Goal: Task Accomplishment & Management: Complete application form

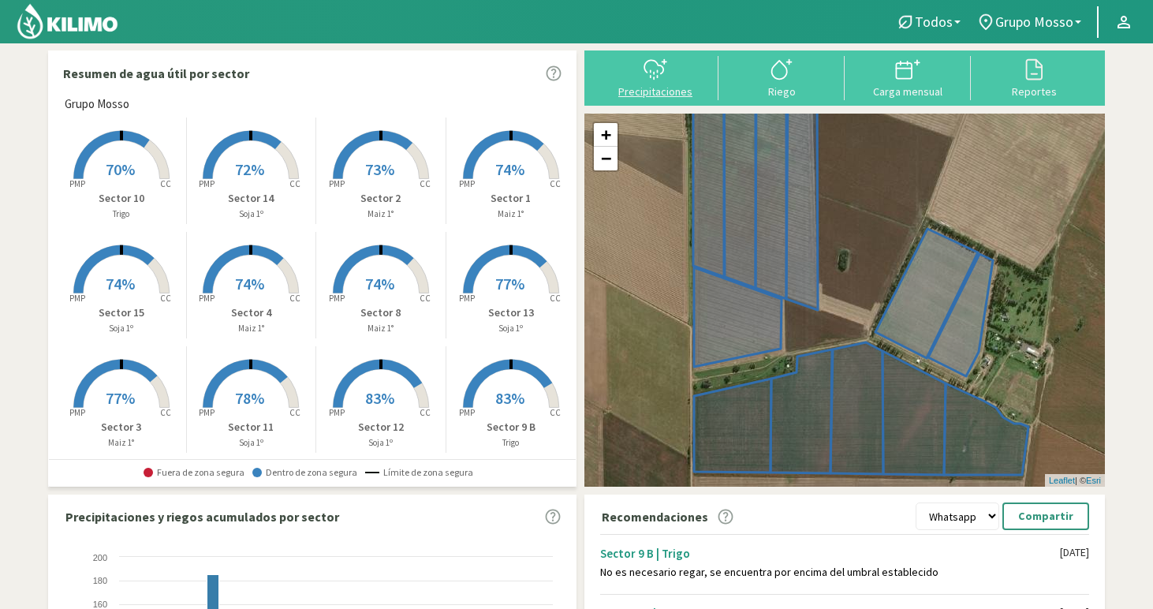
click at [638, 79] on div at bounding box center [655, 69] width 117 height 25
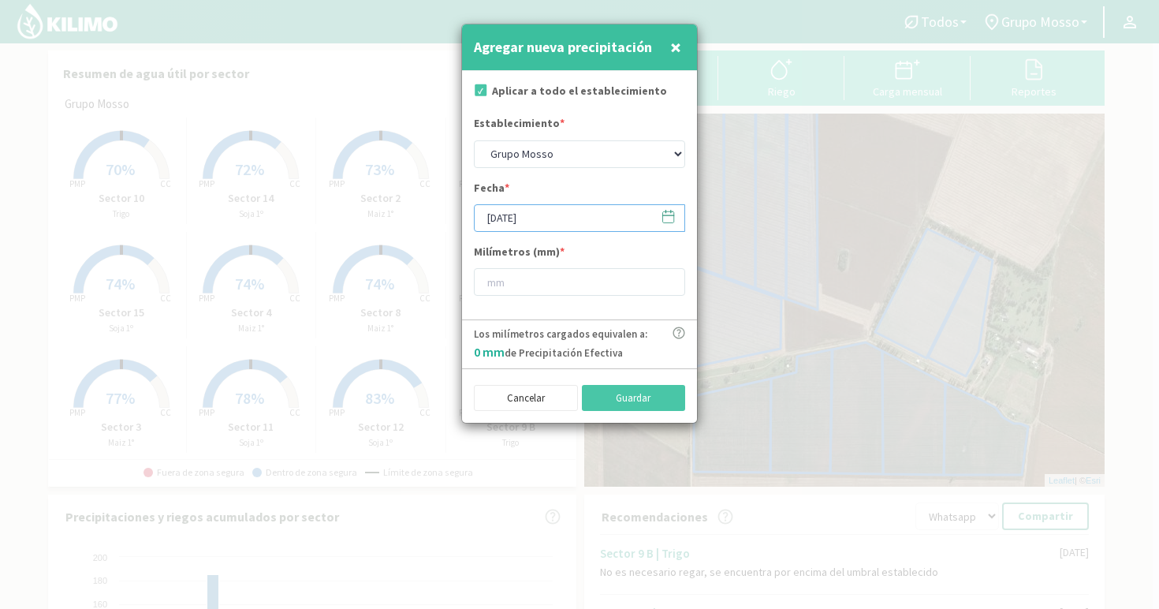
click at [568, 223] on input "[DATE]" at bounding box center [579, 218] width 211 height 28
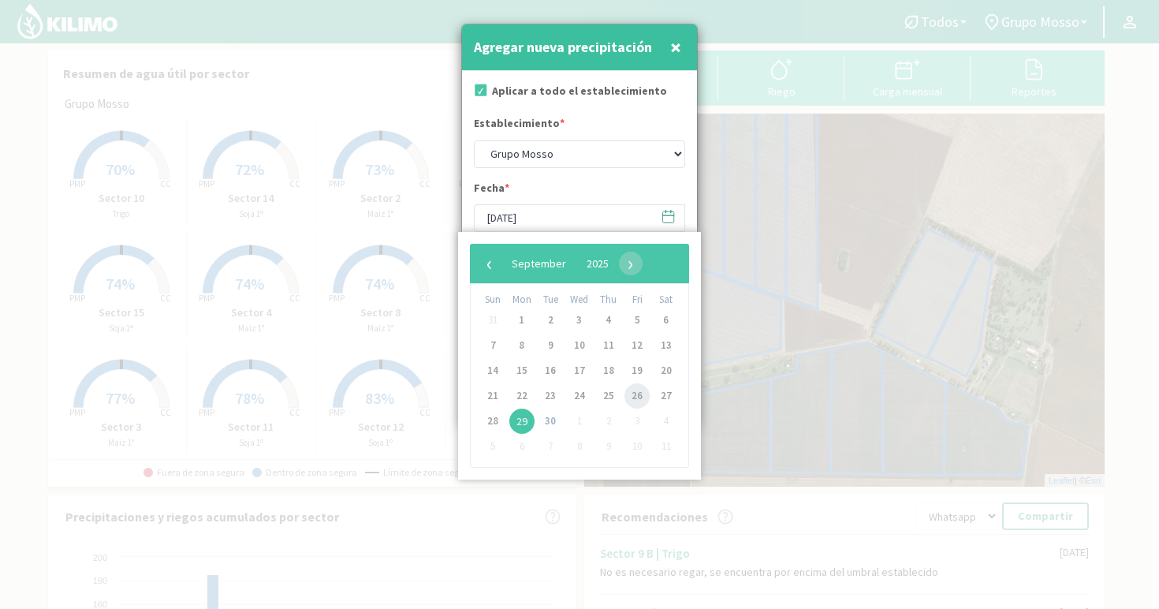
click at [638, 400] on span "26" at bounding box center [636, 395] width 25 height 25
type input "[DATE]"
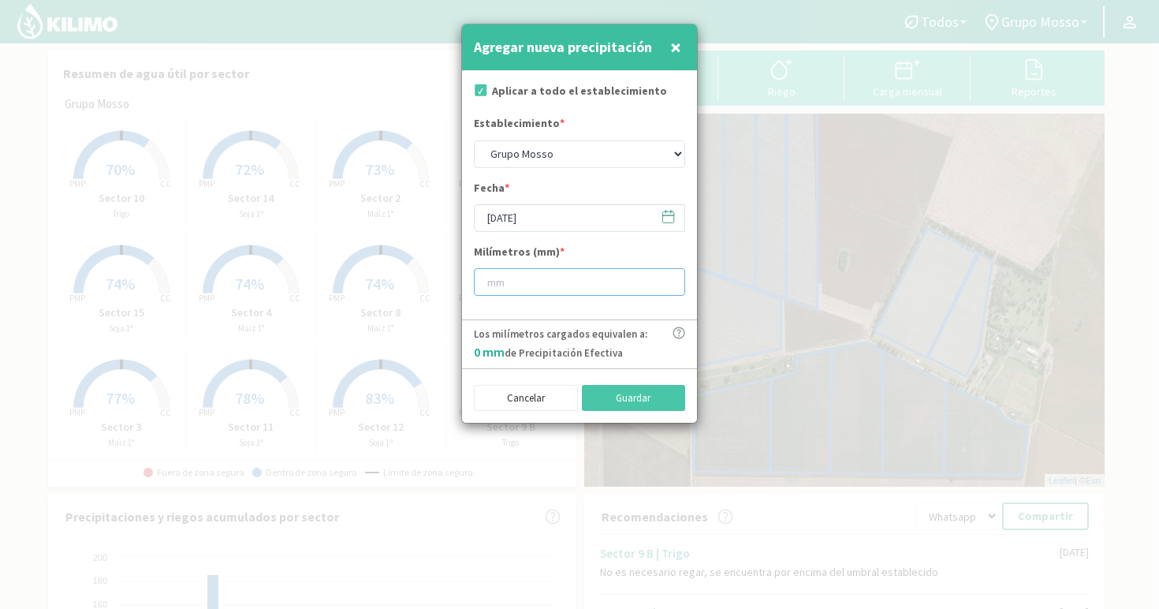
click at [534, 281] on input "number" at bounding box center [579, 282] width 211 height 28
type input "34"
click at [656, 408] on button "Guardar" at bounding box center [634, 398] width 104 height 27
type input "[DATE]"
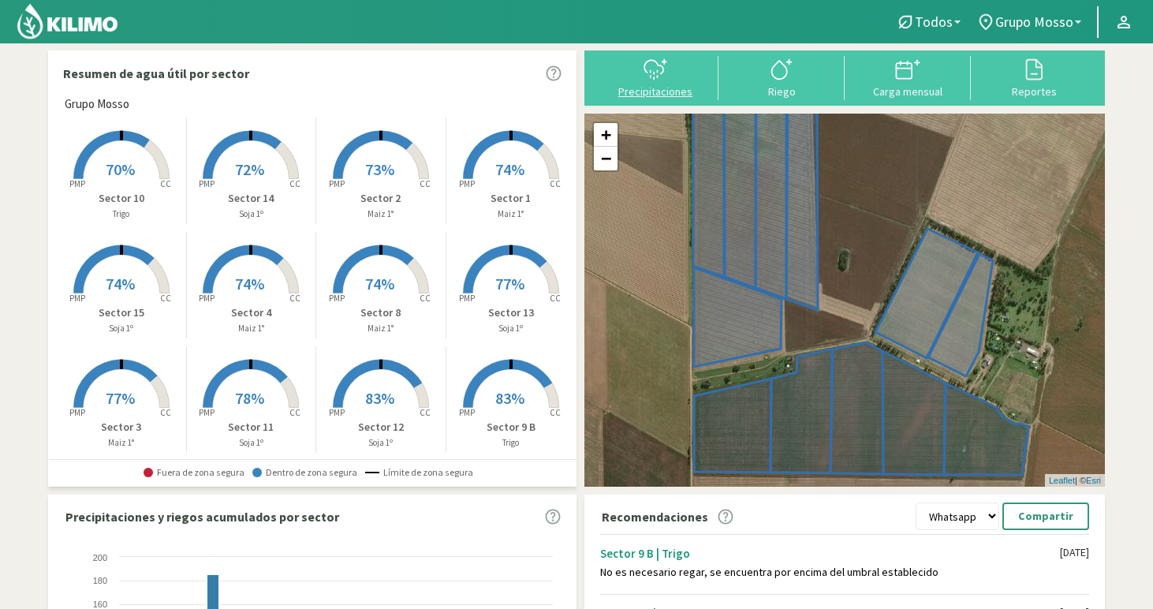
click at [658, 86] on div "Precipitaciones" at bounding box center [655, 91] width 117 height 11
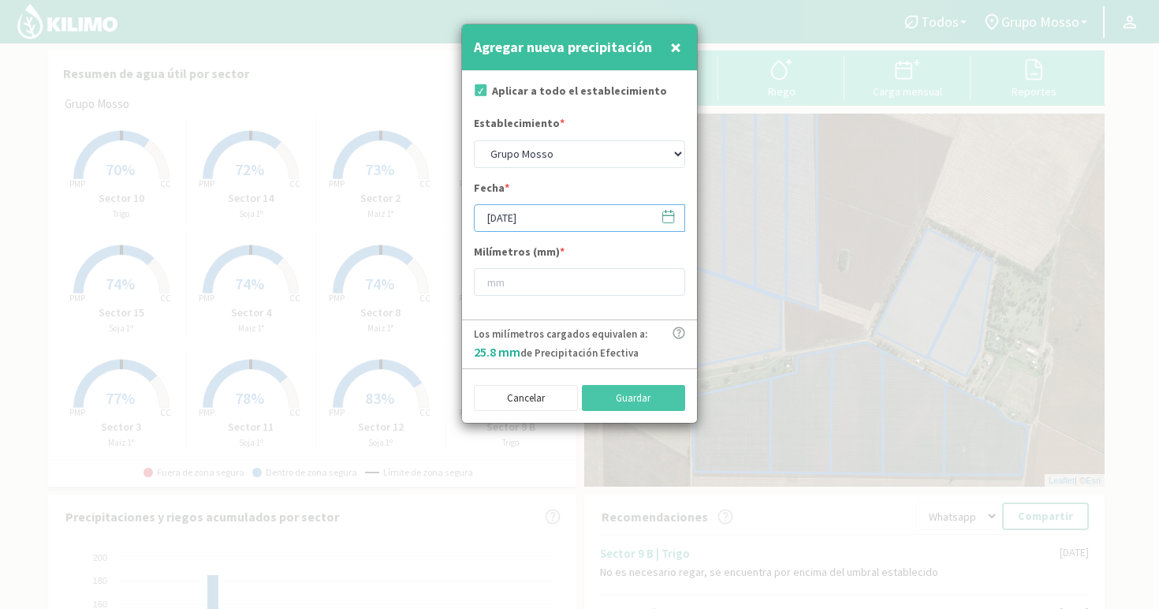
click at [568, 216] on input "[DATE]" at bounding box center [579, 218] width 211 height 28
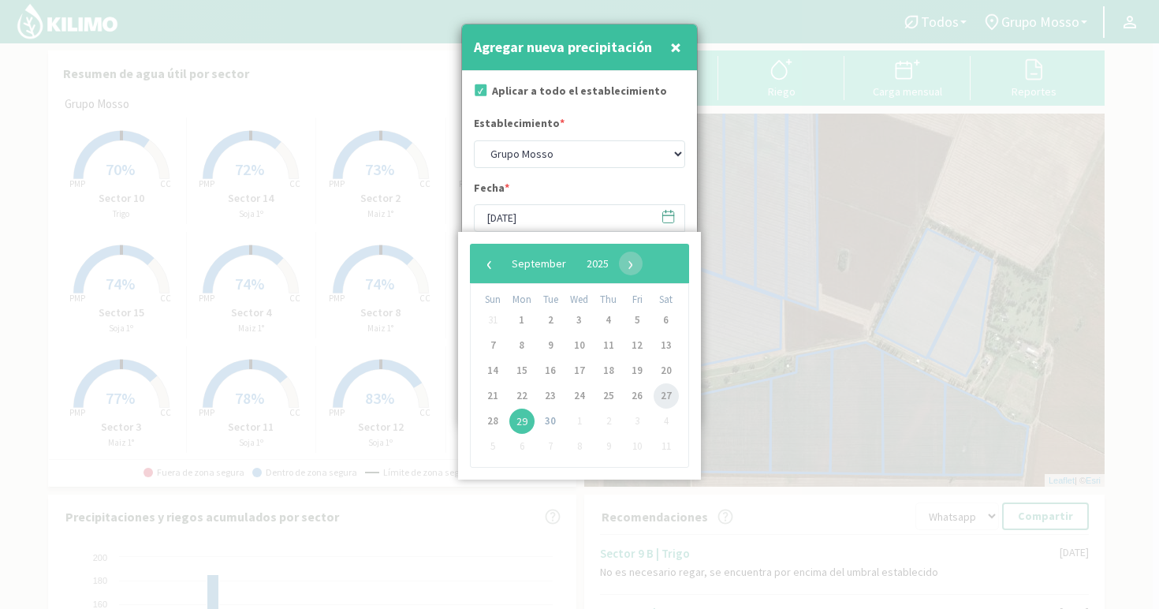
click at [662, 398] on span "27" at bounding box center [666, 395] width 25 height 25
type input "[DATE]"
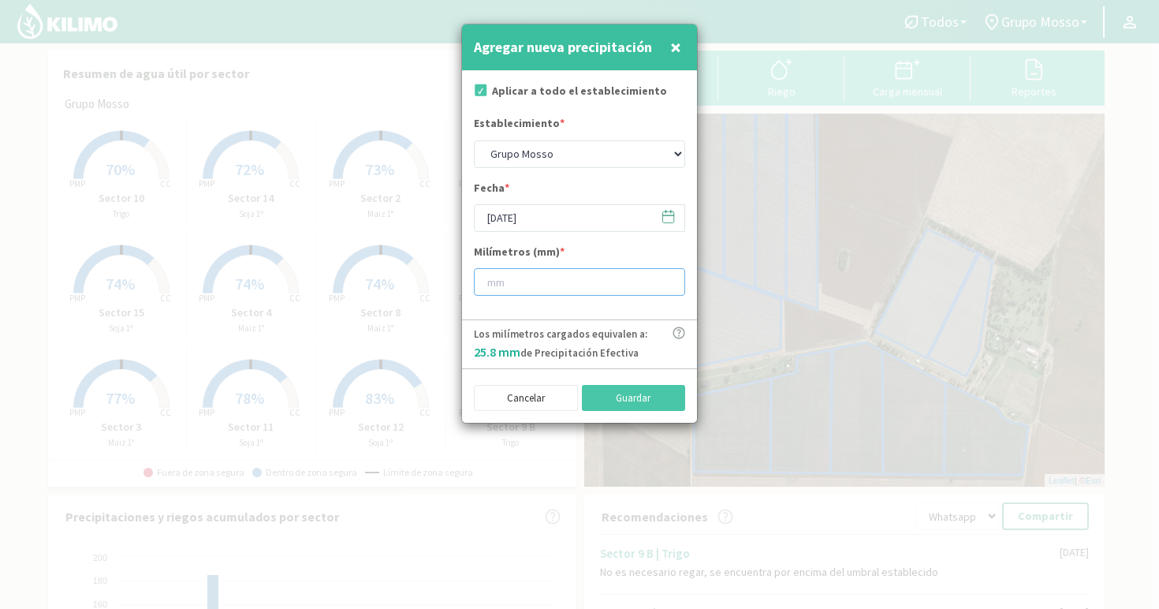
click at [548, 285] on input "number" at bounding box center [579, 282] width 211 height 28
type input "12"
type input "12.4"
click at [630, 400] on button "Guardar" at bounding box center [634, 398] width 104 height 27
type input "[DATE]"
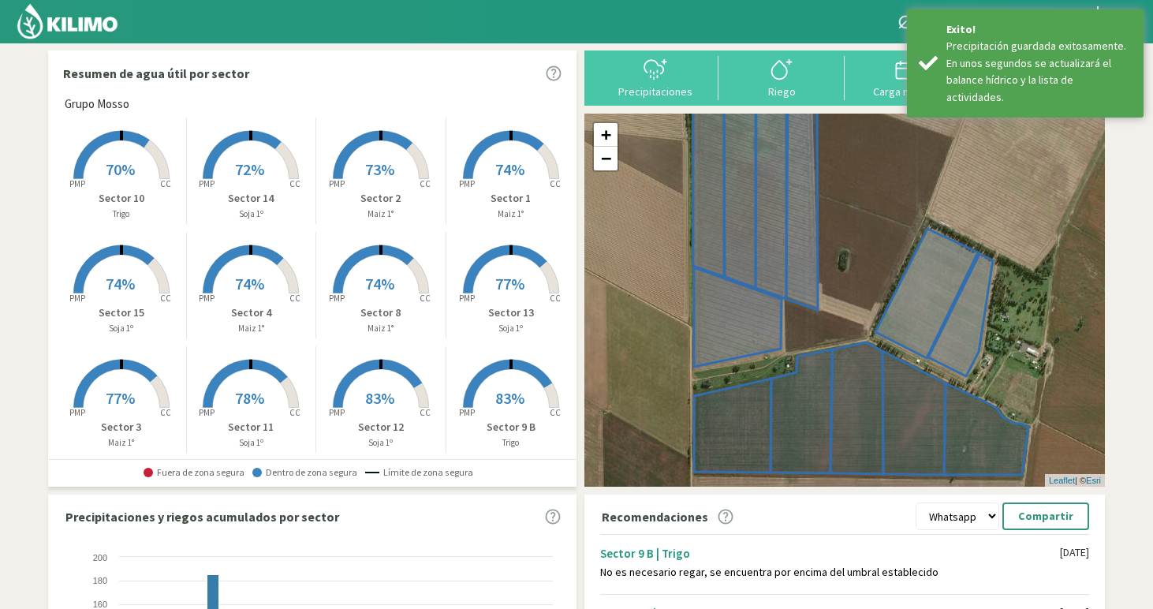
click at [80, 20] on img at bounding box center [67, 21] width 103 height 38
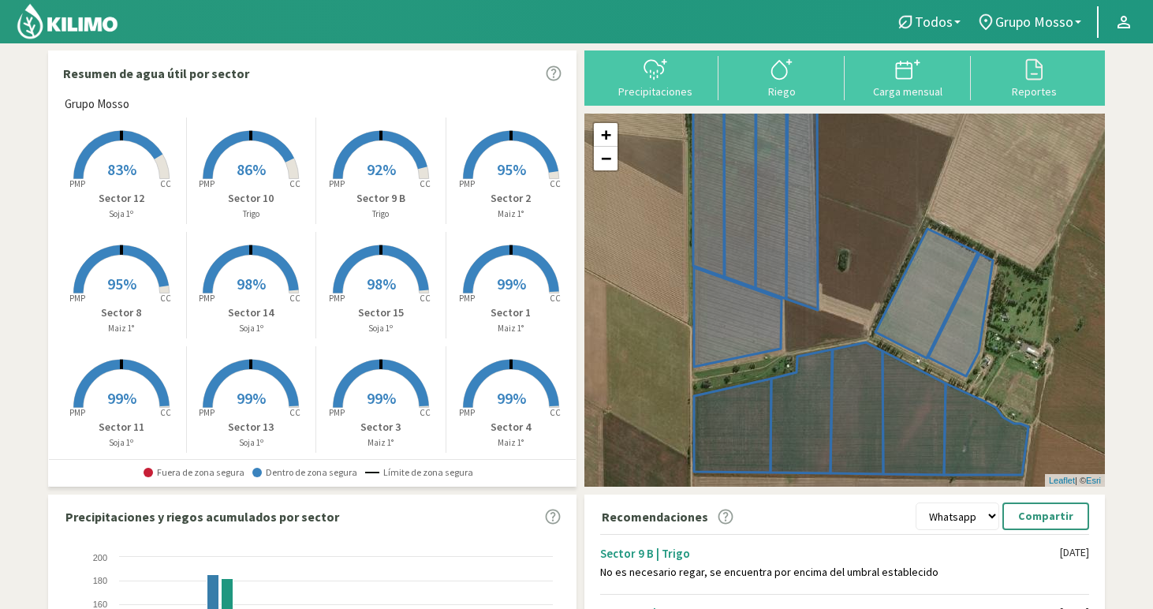
scroll to position [3, 0]
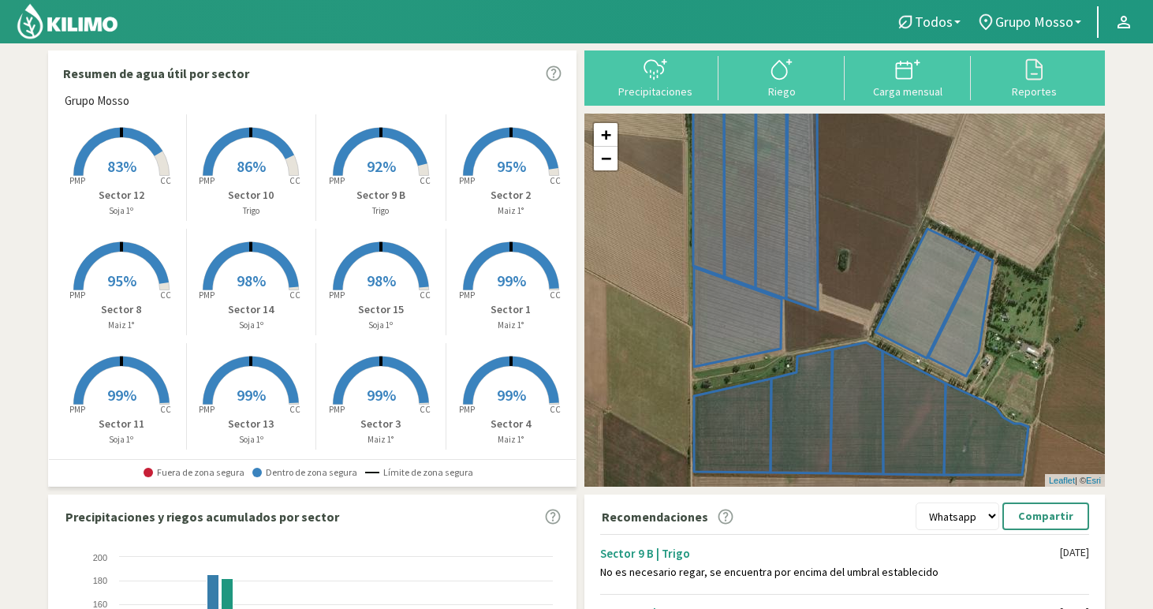
click at [114, 421] on p "Sector 11" at bounding box center [121, 423] width 129 height 17
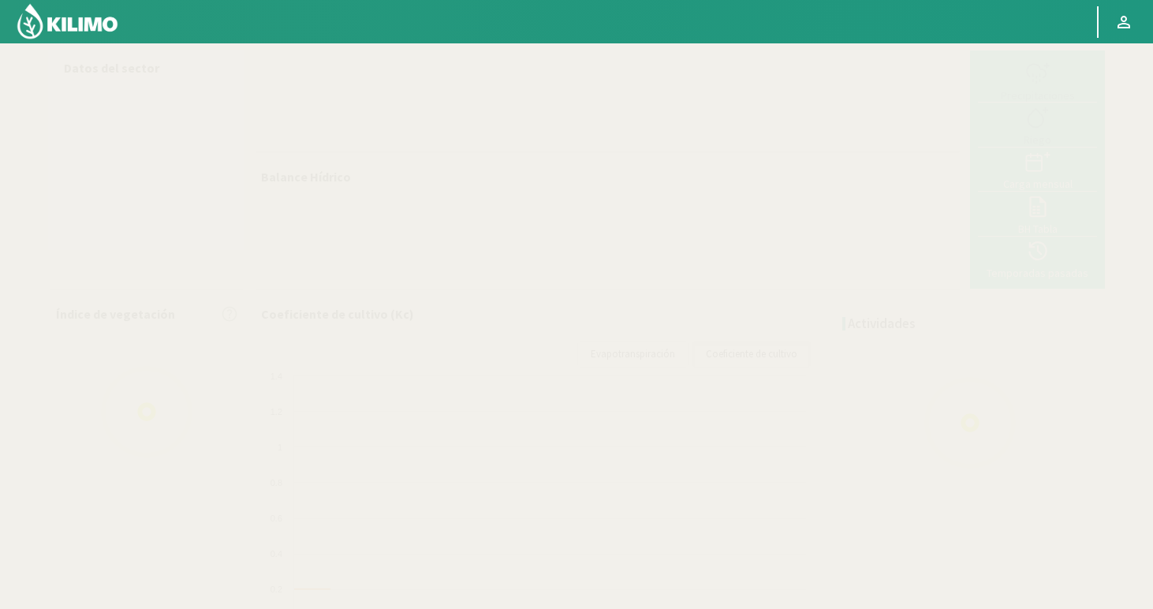
select select "2: Object"
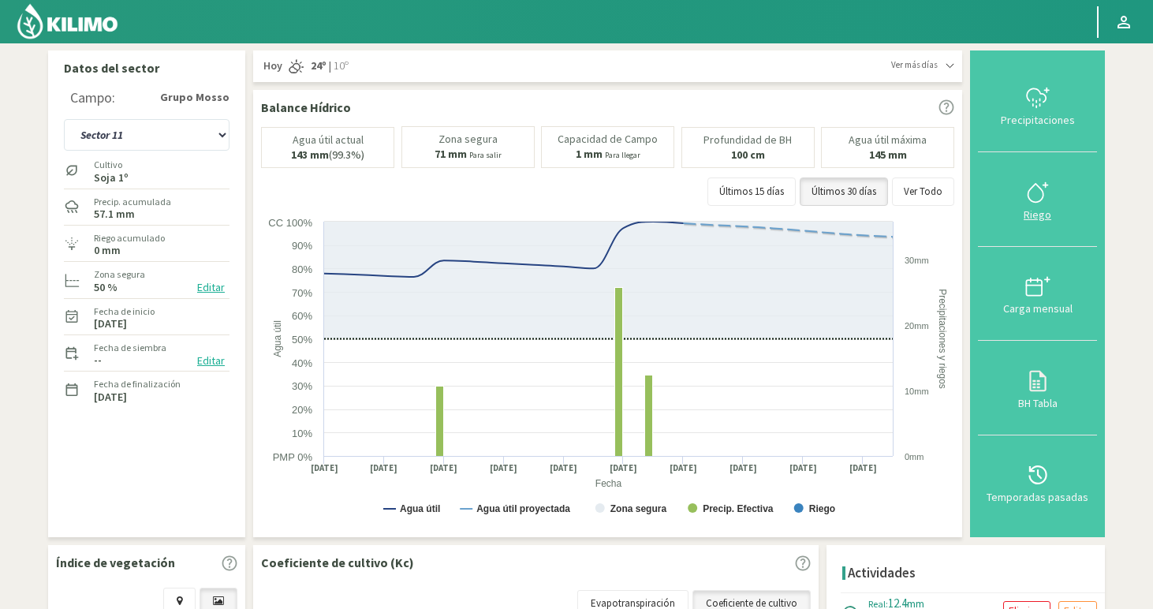
click at [1037, 211] on div "Riego" at bounding box center [1037, 214] width 110 height 11
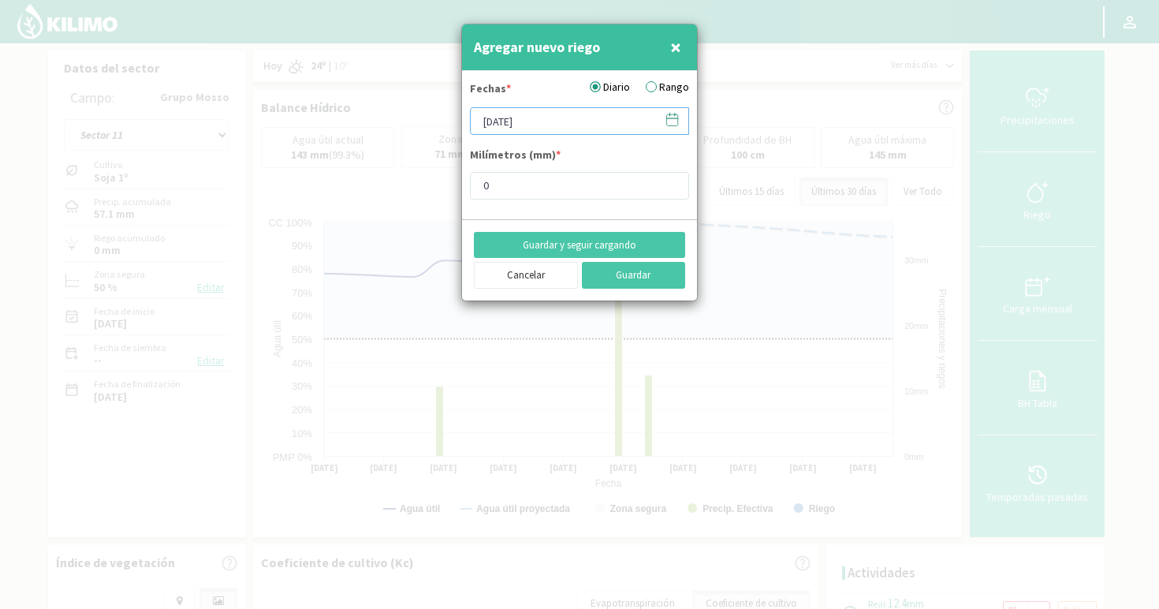
click at [553, 134] on input "[DATE]" at bounding box center [579, 121] width 219 height 28
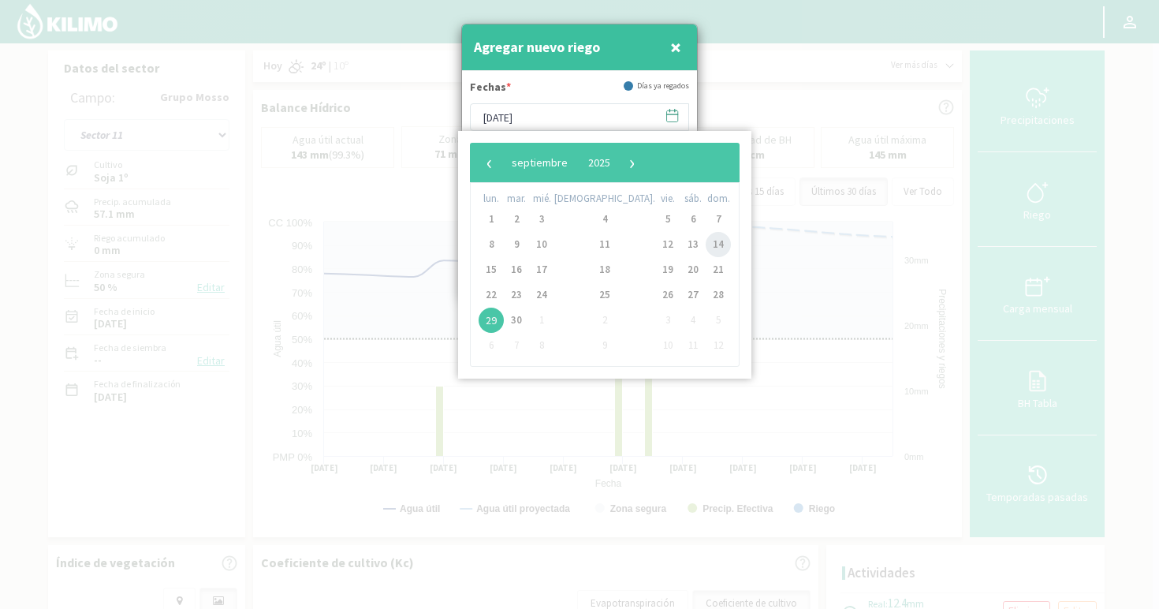
click at [706, 245] on span "14" at bounding box center [718, 244] width 25 height 25
type input "[DATE]"
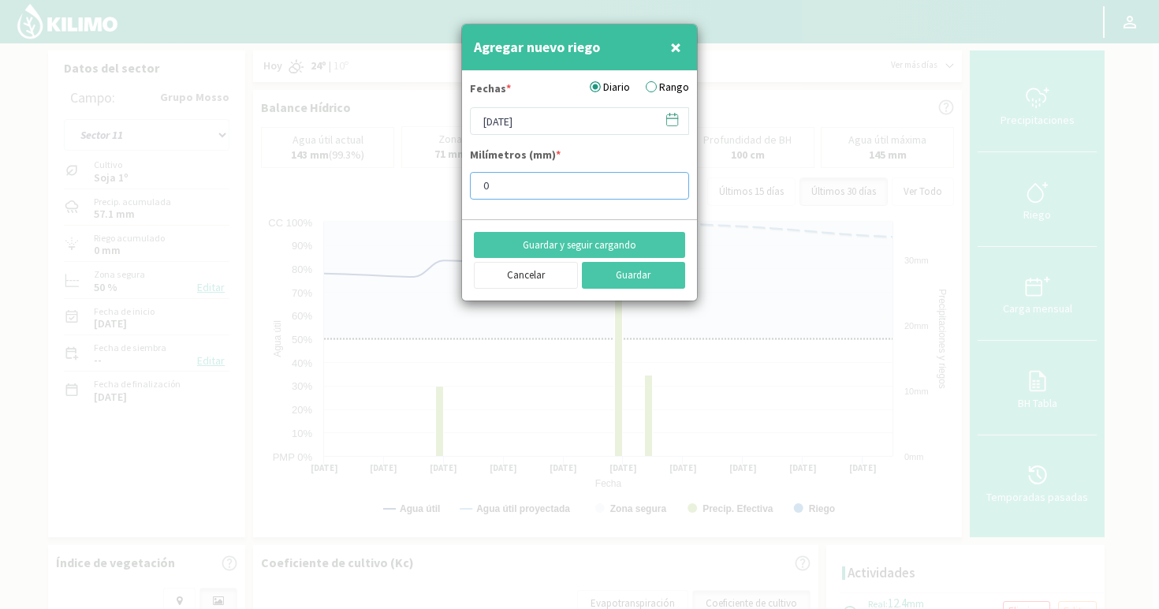
click at [546, 191] on input "0" at bounding box center [579, 186] width 219 height 28
drag, startPoint x: 549, startPoint y: 188, endPoint x: 391, endPoint y: 184, distance: 158.5
click at [391, 184] on div "Agregar nuevo riego × Fechas * Diario Rango [DATE] Milímetros (mm) * 0 Guardar …" at bounding box center [579, 304] width 1159 height 609
type input "6"
click at [635, 245] on button "Guardar y seguir cargando" at bounding box center [579, 245] width 211 height 27
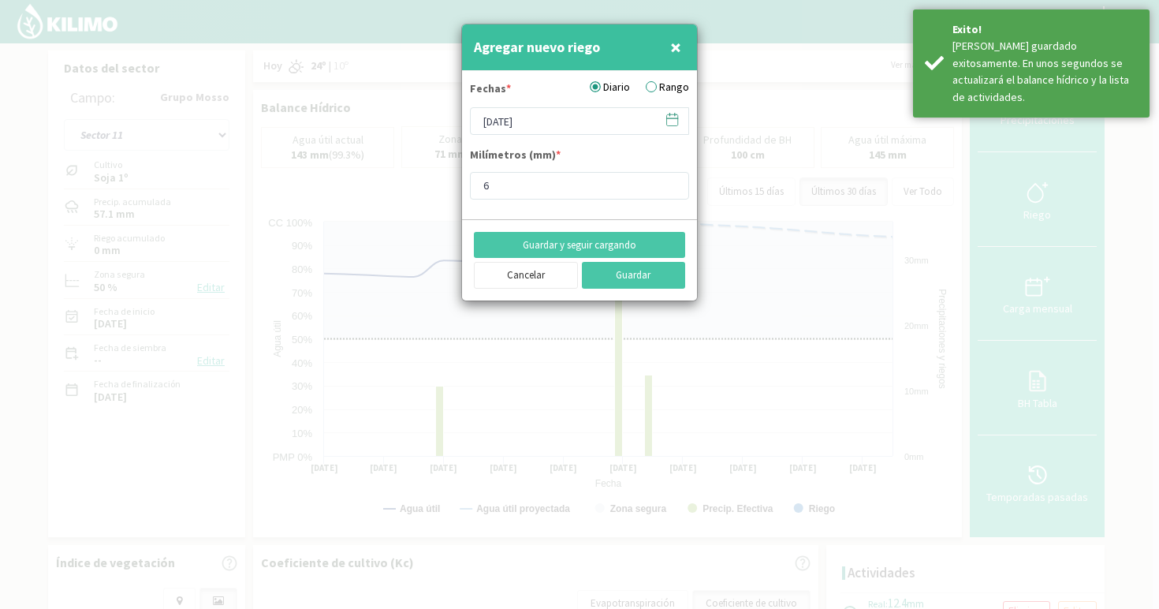
type input "0"
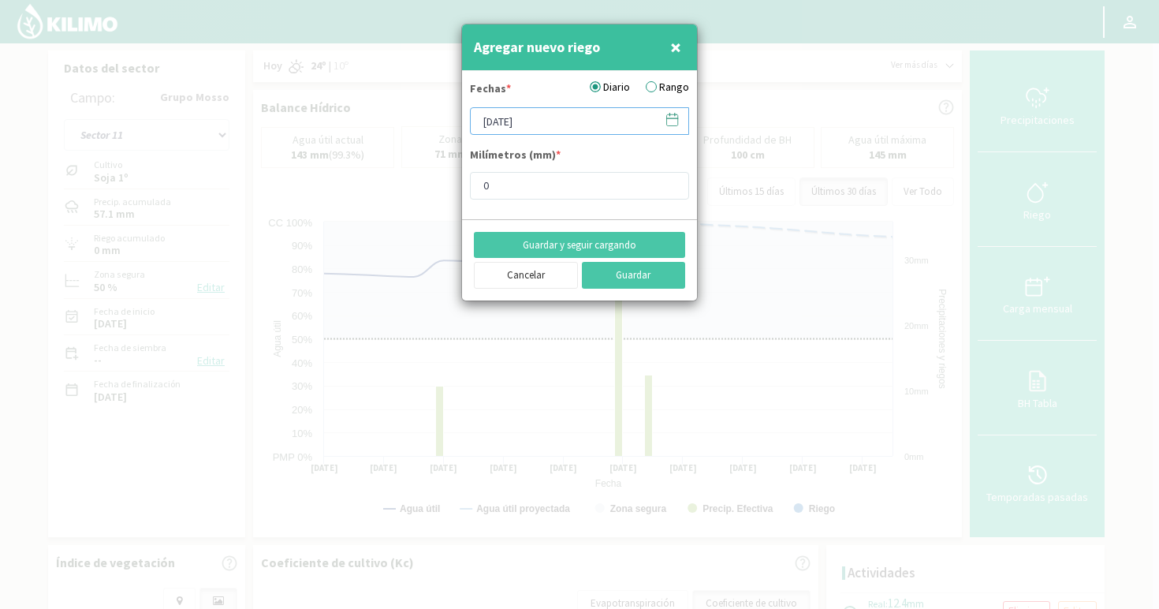
click at [543, 128] on input "[DATE]" at bounding box center [579, 121] width 219 height 28
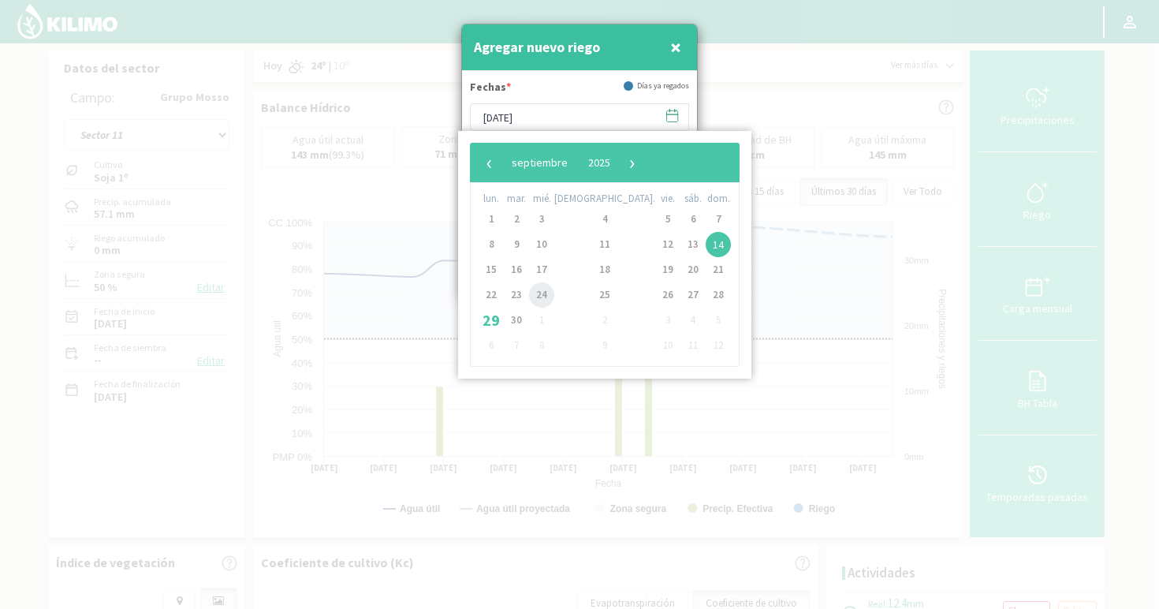
click at [548, 299] on span "24" at bounding box center [541, 294] width 25 height 25
type input "[DATE]"
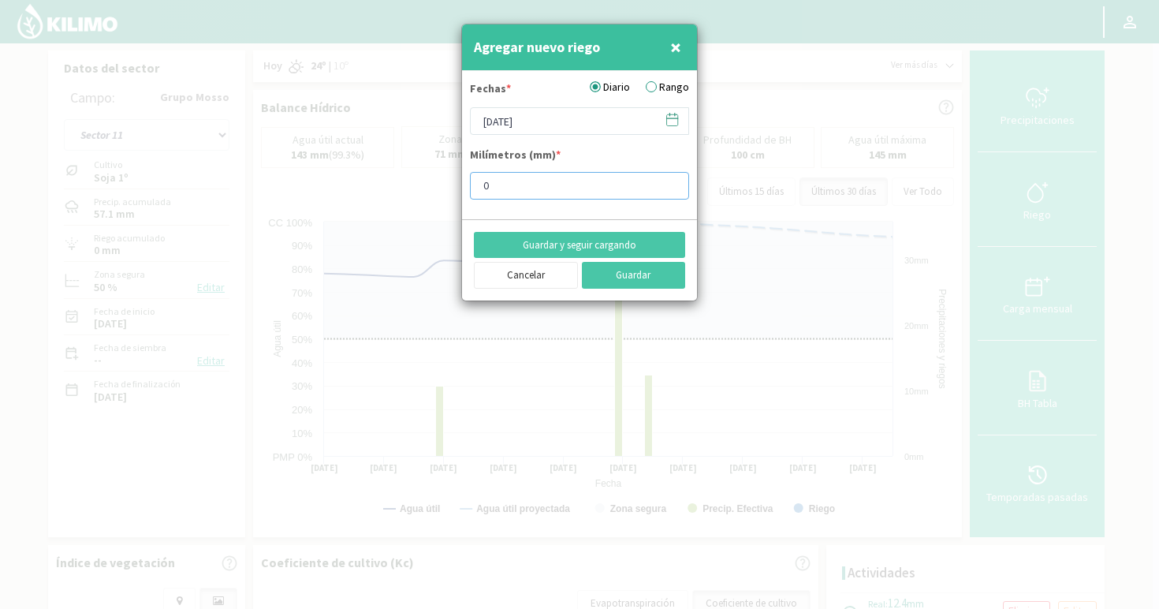
drag, startPoint x: 539, startPoint y: 193, endPoint x: 463, endPoint y: 190, distance: 76.5
click at [463, 190] on form "Fechas * Diario Rango [DATE] Milímetros (mm) * 0" at bounding box center [579, 145] width 235 height 148
type input "10"
click at [582, 262] on button "Guardar" at bounding box center [634, 275] width 104 height 27
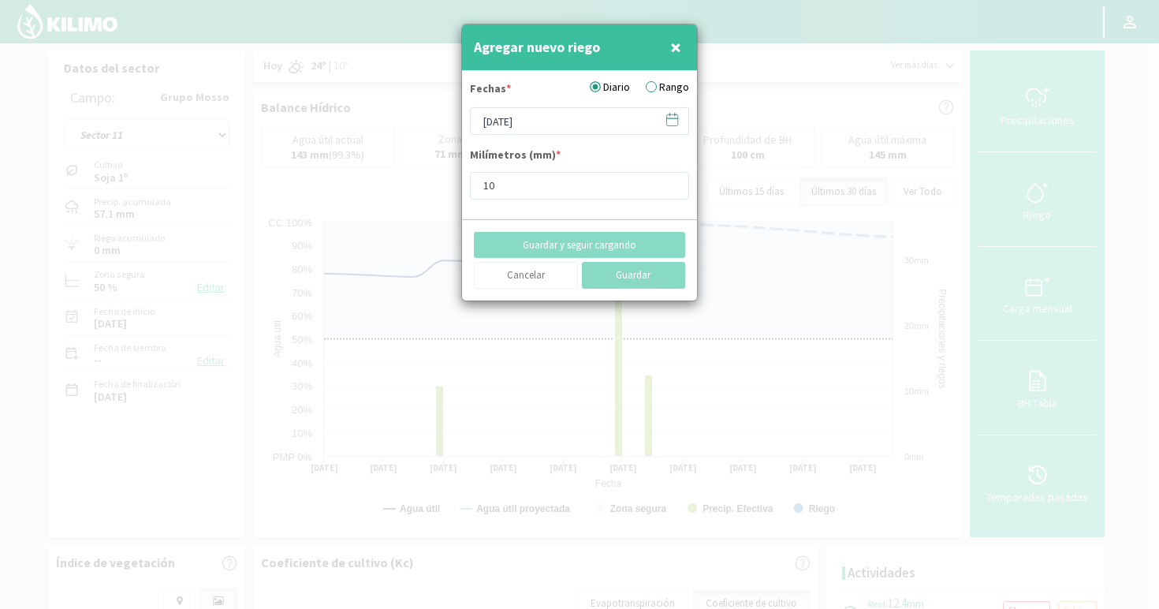
type input "[DATE]"
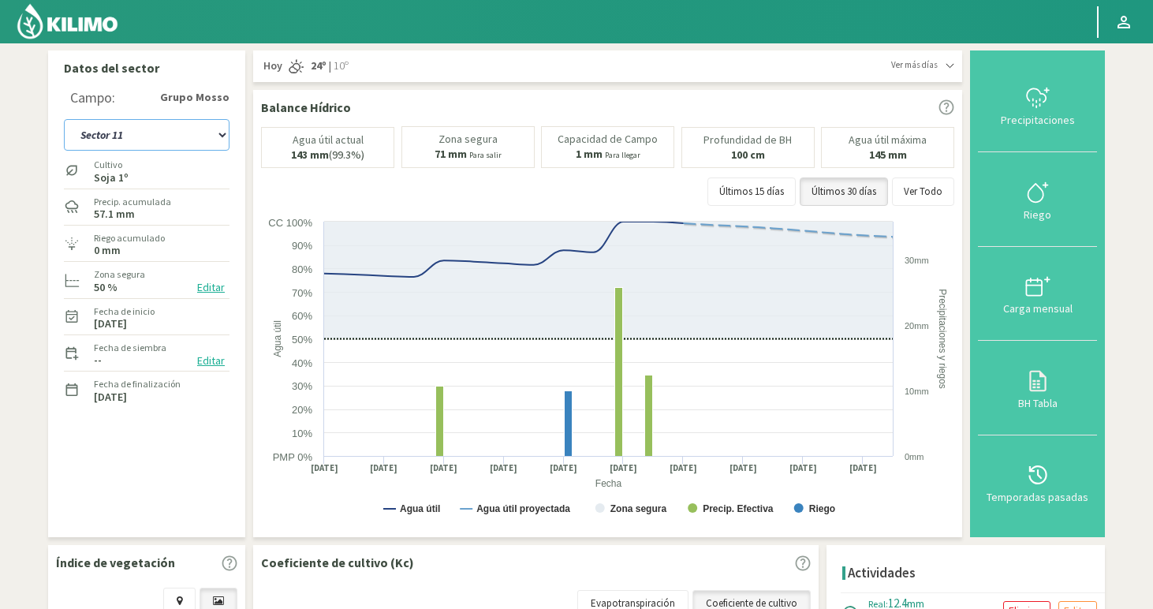
click at [149, 133] on select "Sector 1 Sector 10 Sector 11 Sector 12 Sector 13 Sector 14 Sector 15 Sector 2 S…" at bounding box center [147, 135] width 166 height 32
click at [64, 119] on select "Sector 1 Sector 10 Sector 11 Sector 12 Sector 13 Sector 14 Sector 15 Sector 2 S…" at bounding box center [147, 135] width 166 height 32
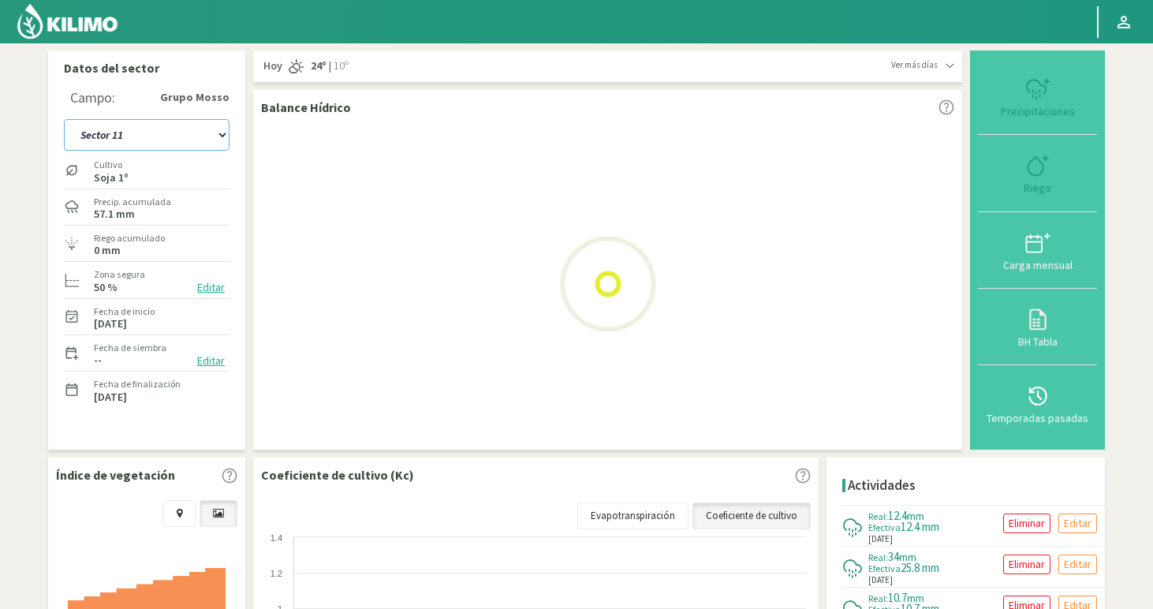
select select "15: Object"
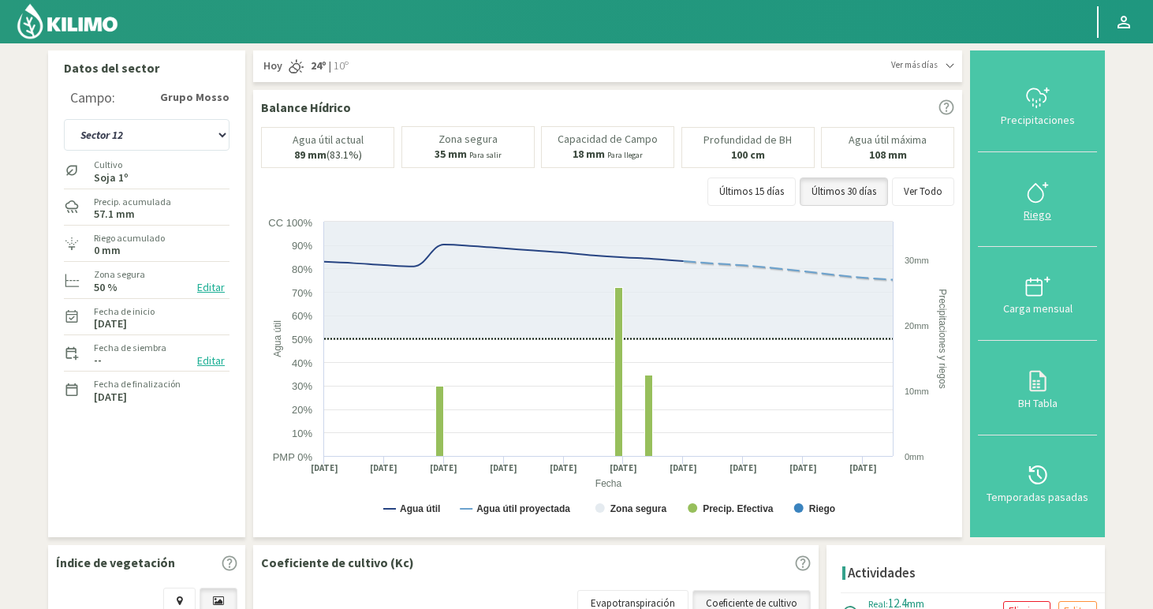
click at [1048, 206] on svg-icon at bounding box center [1037, 201] width 25 height 14
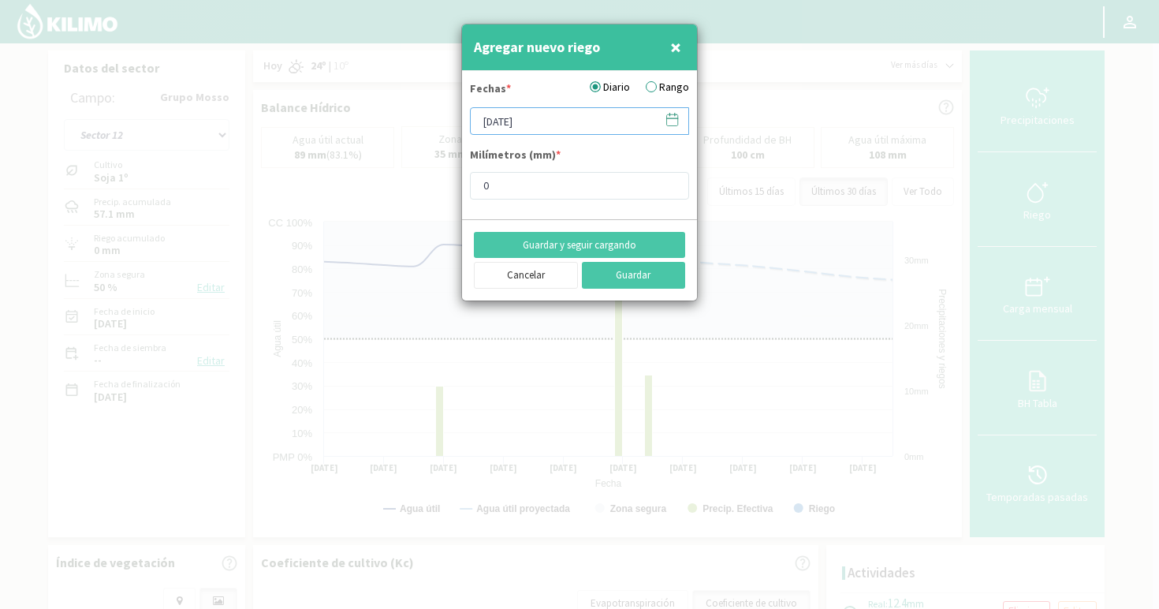
click at [546, 131] on input "[DATE]" at bounding box center [579, 121] width 219 height 28
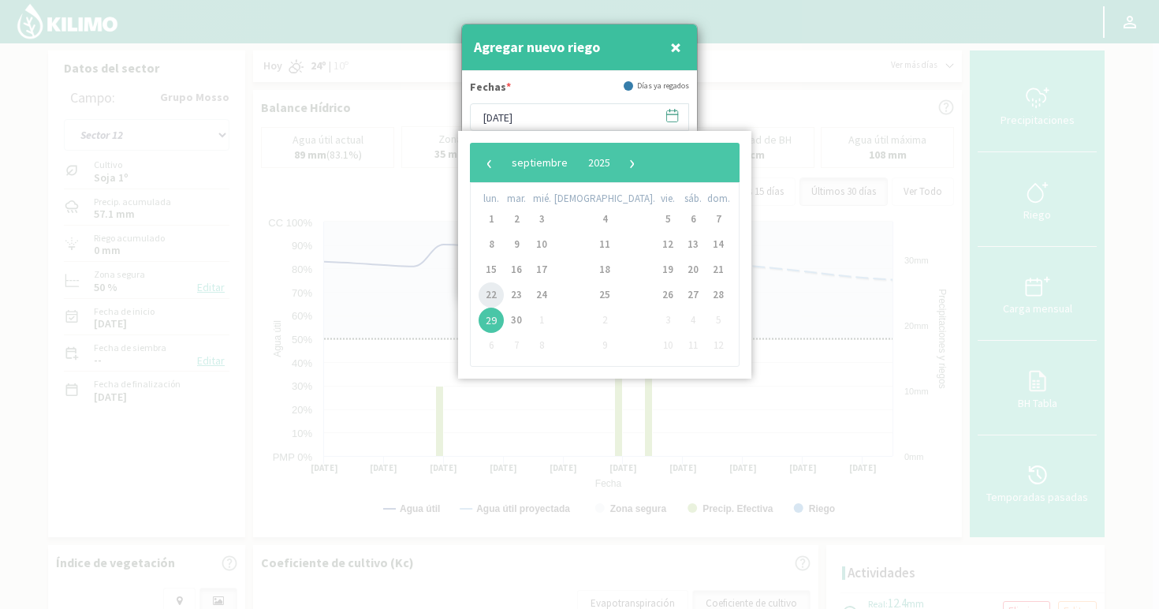
click at [497, 292] on span "22" at bounding box center [491, 294] width 25 height 25
type input "[DATE]"
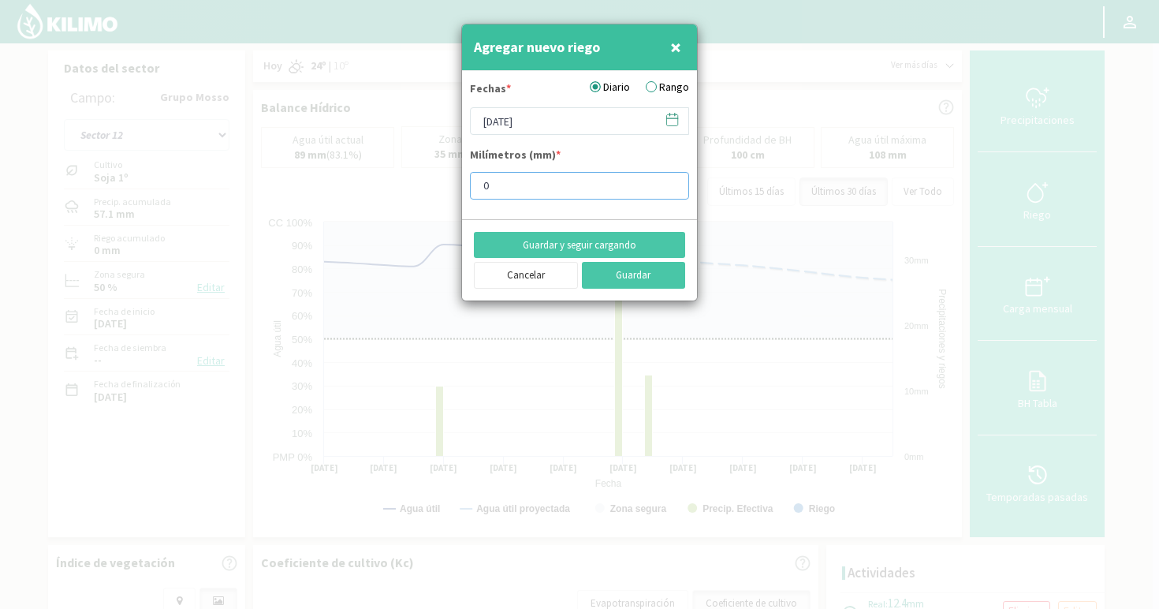
drag, startPoint x: 498, startPoint y: 188, endPoint x: 354, endPoint y: 186, distance: 144.3
click at [354, 186] on div "Agregar nuevo riego × Fechas * Diario Rango [DATE] Milímetros (mm) * 0 Guardar …" at bounding box center [579, 304] width 1159 height 609
type input "14"
type input "14.4"
type input "14.8"
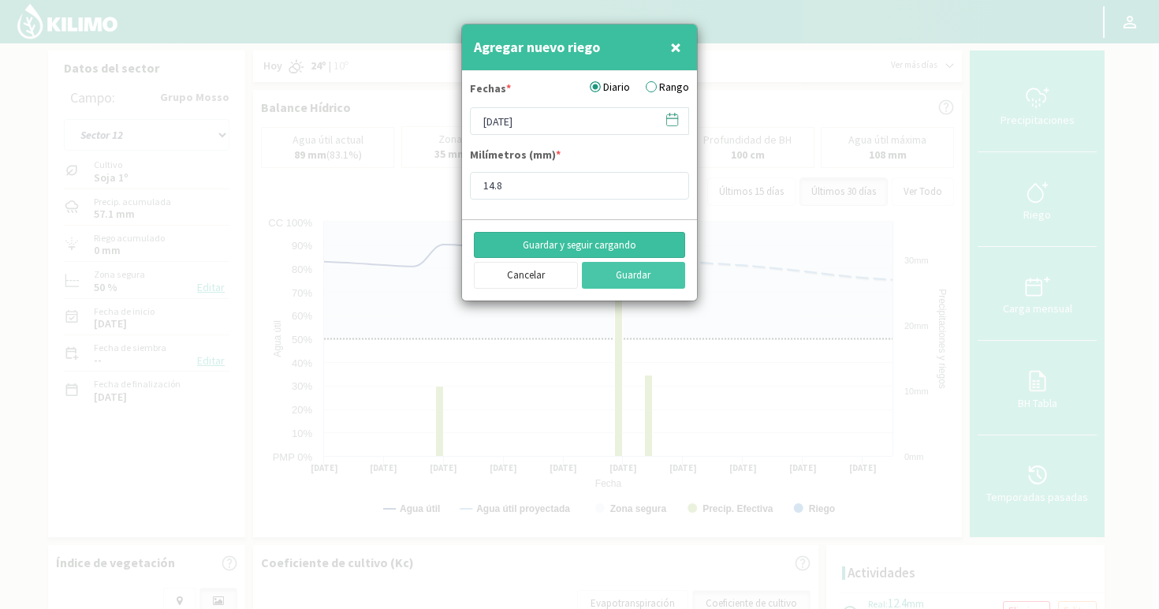
click at [474, 232] on button "Guardar y seguir cargando" at bounding box center [579, 245] width 211 height 27
click at [593, 124] on input "[DATE]" at bounding box center [579, 121] width 219 height 28
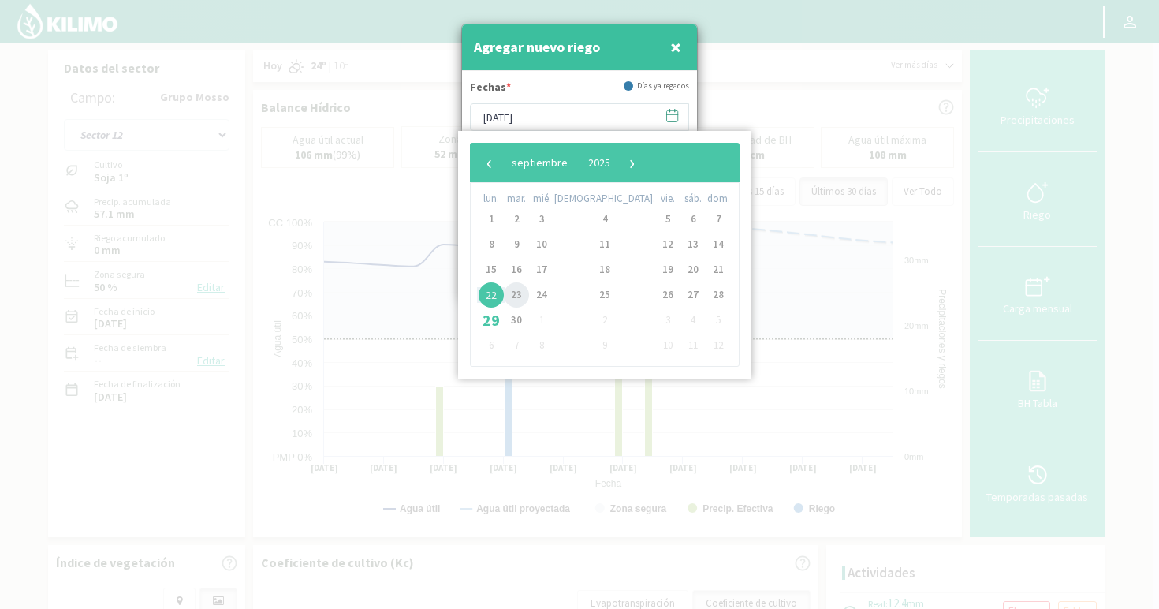
click at [523, 294] on span "23" at bounding box center [516, 294] width 25 height 25
type input "[DATE]"
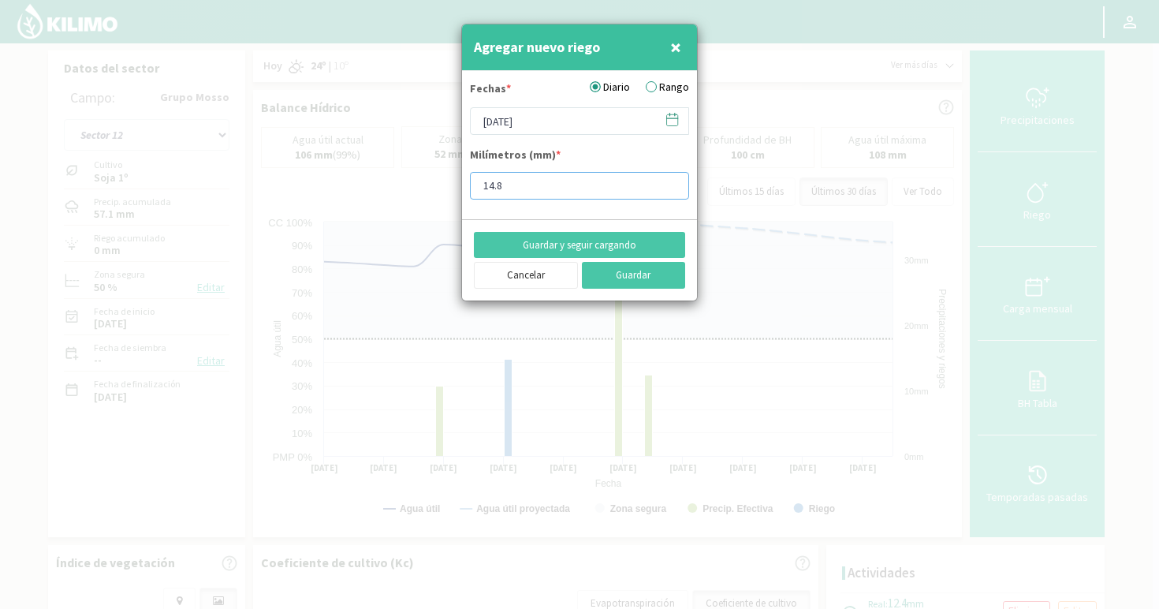
drag, startPoint x: 444, startPoint y: 188, endPoint x: 413, endPoint y: 186, distance: 30.8
click at [413, 186] on div "Agregar nuevo riego × Fechas * Diario Rango [DATE] Milímetros (mm) * 14.8 Guard…" at bounding box center [579, 304] width 1159 height 609
type input "15"
type input "15.6"
click at [582, 262] on button "Guardar" at bounding box center [634, 275] width 104 height 27
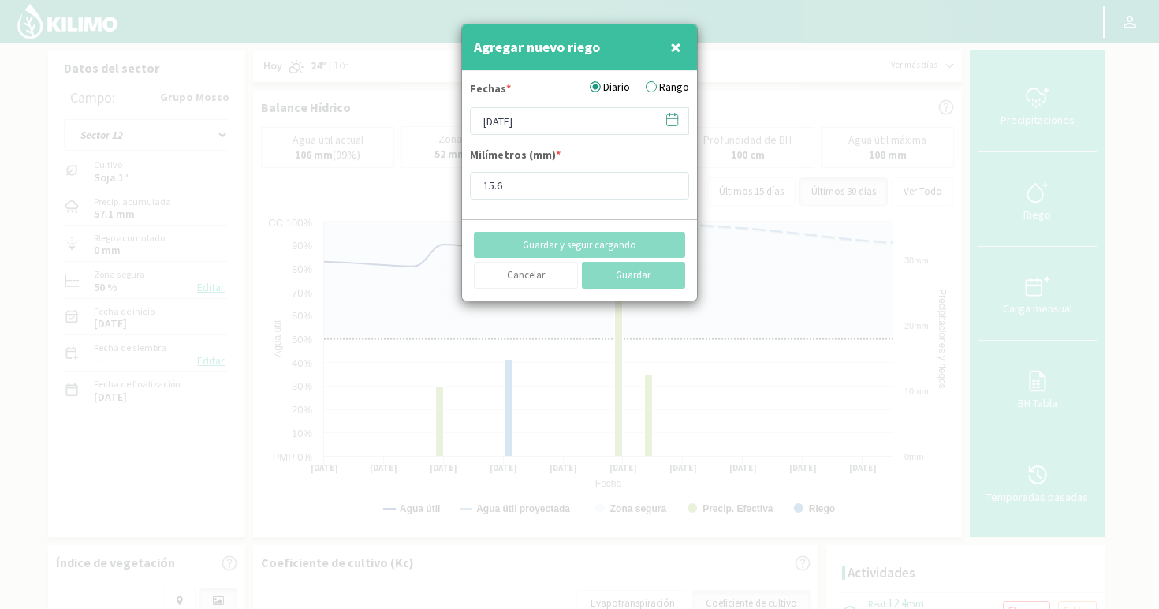
type input "[DATE]"
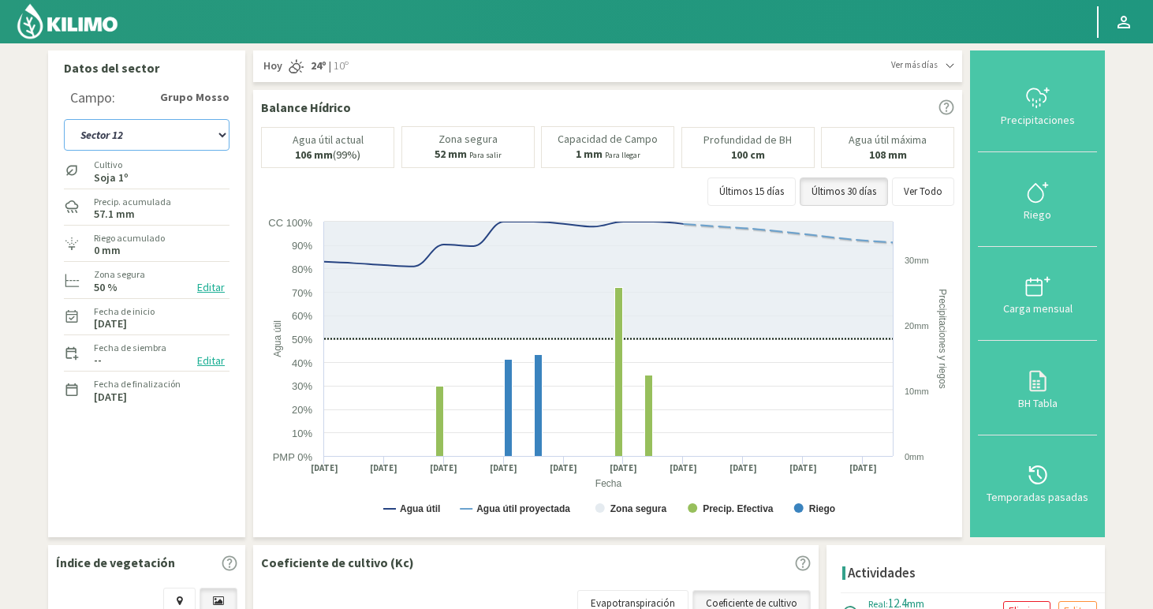
click at [155, 140] on select "Sector 1 Sector 10 Sector 11 Sector 12 Sector 13 Sector 14 Sector 15 Sector 2 S…" at bounding box center [147, 135] width 166 height 32
click at [64, 119] on select "Sector 1 Sector 10 Sector 11 Sector 12 Sector 13 Sector 14 Sector 15 Sector 2 S…" at bounding box center [147, 135] width 166 height 32
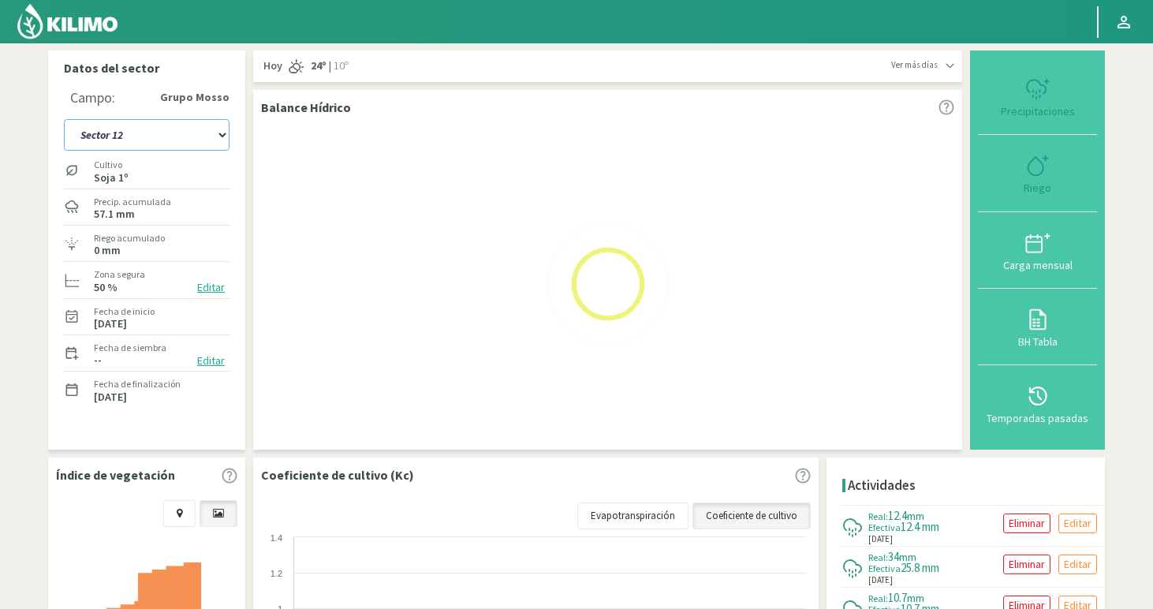
select select "28: Object"
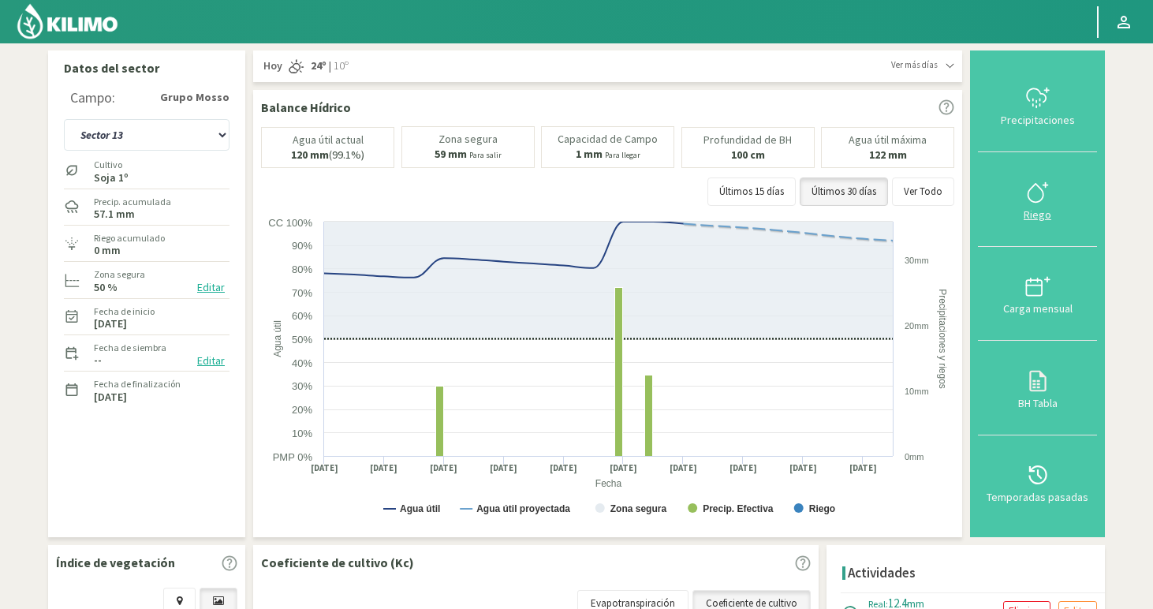
click at [1038, 210] on div "Riego" at bounding box center [1037, 214] width 110 height 11
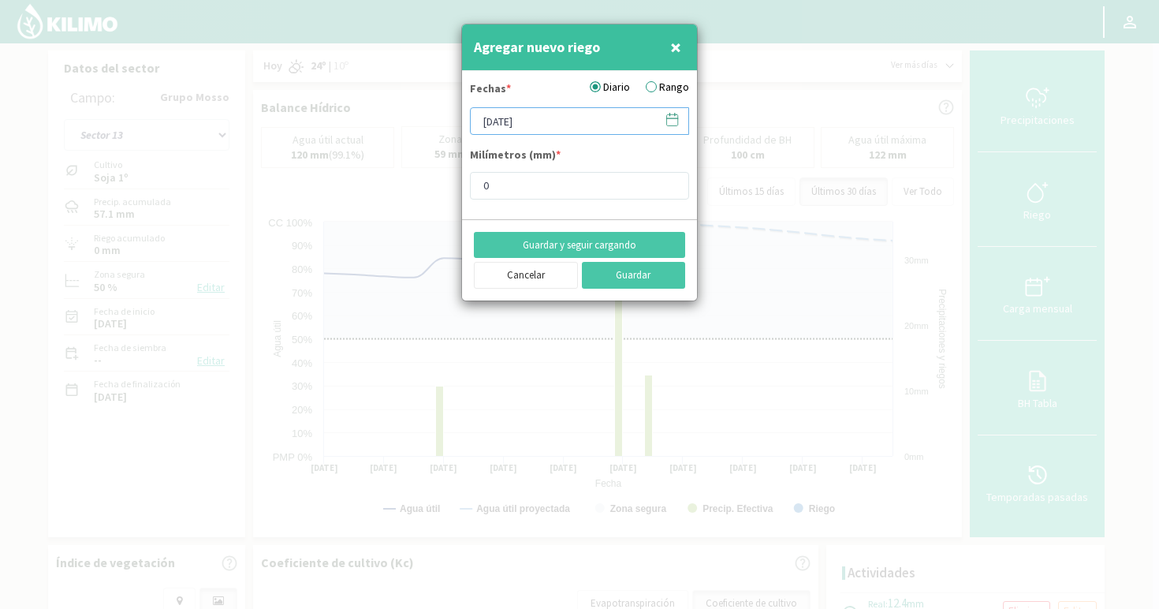
click at [580, 131] on input "[DATE]" at bounding box center [579, 121] width 219 height 28
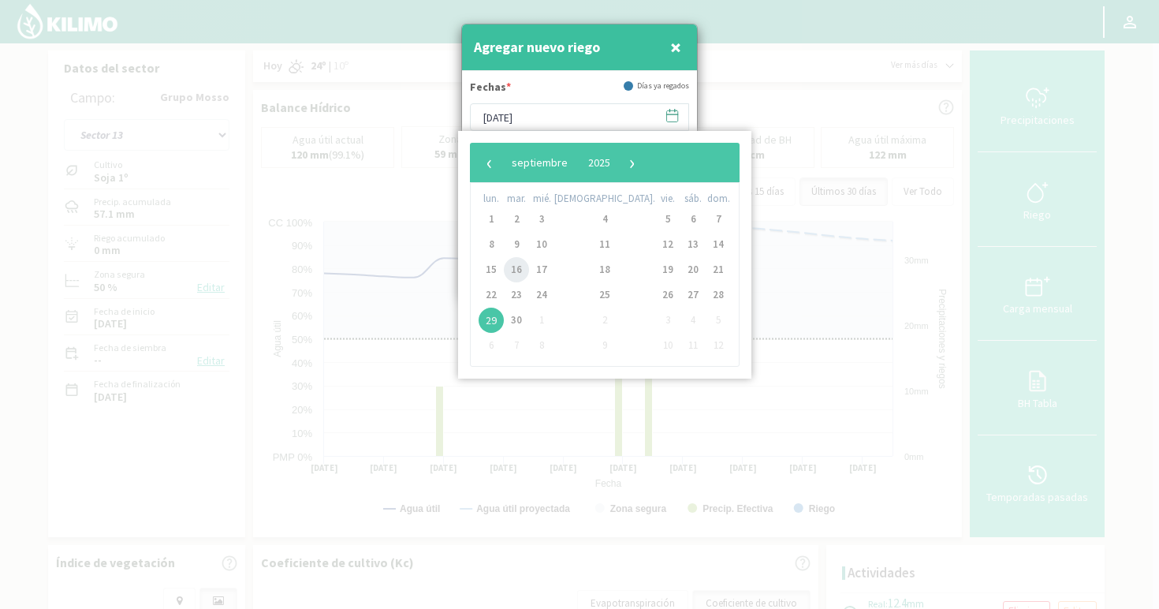
click at [522, 270] on span "16" at bounding box center [516, 269] width 25 height 25
type input "[DATE]"
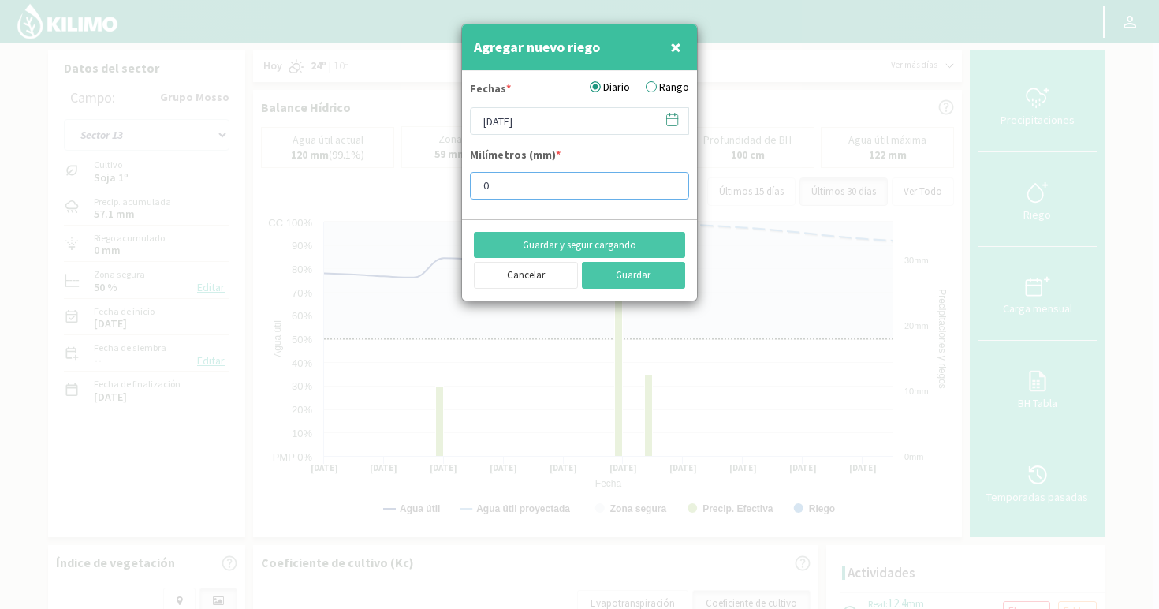
drag, startPoint x: 501, startPoint y: 183, endPoint x: 456, endPoint y: 181, distance: 45.0
click at [456, 181] on div "Agregar nuevo riego × Fechas * Diario Rango [DATE] Milímetros (mm) * 0 Guardar …" at bounding box center [579, 304] width 1159 height 609
type input "14"
type input "14.5"
click at [588, 251] on button "Guardar y seguir cargando" at bounding box center [579, 245] width 211 height 27
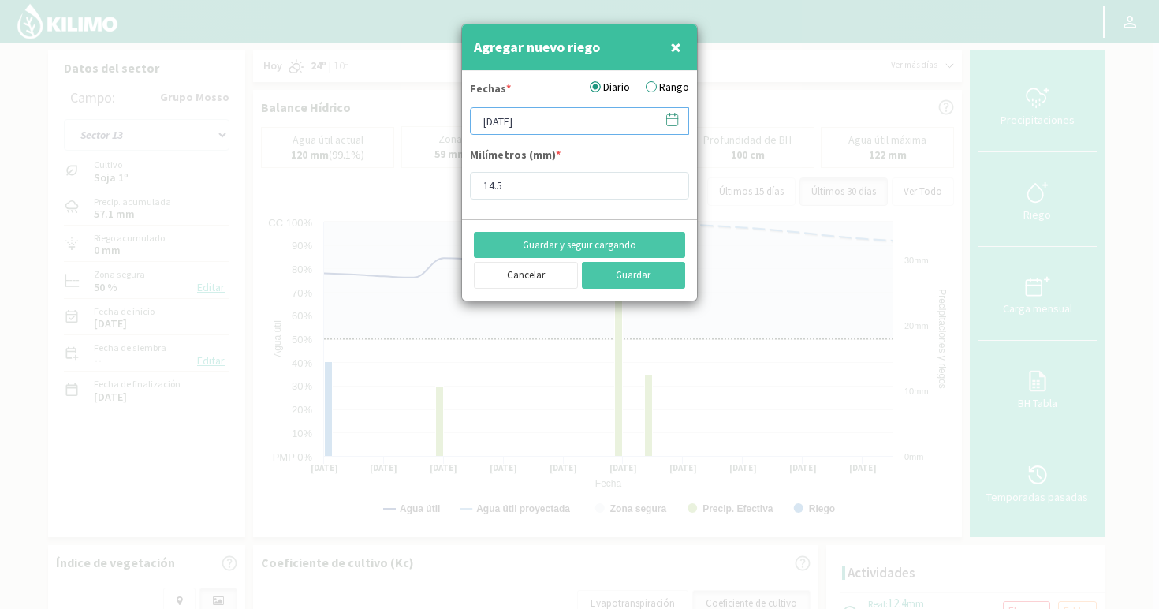
click at [583, 126] on input "[DATE]" at bounding box center [579, 121] width 219 height 28
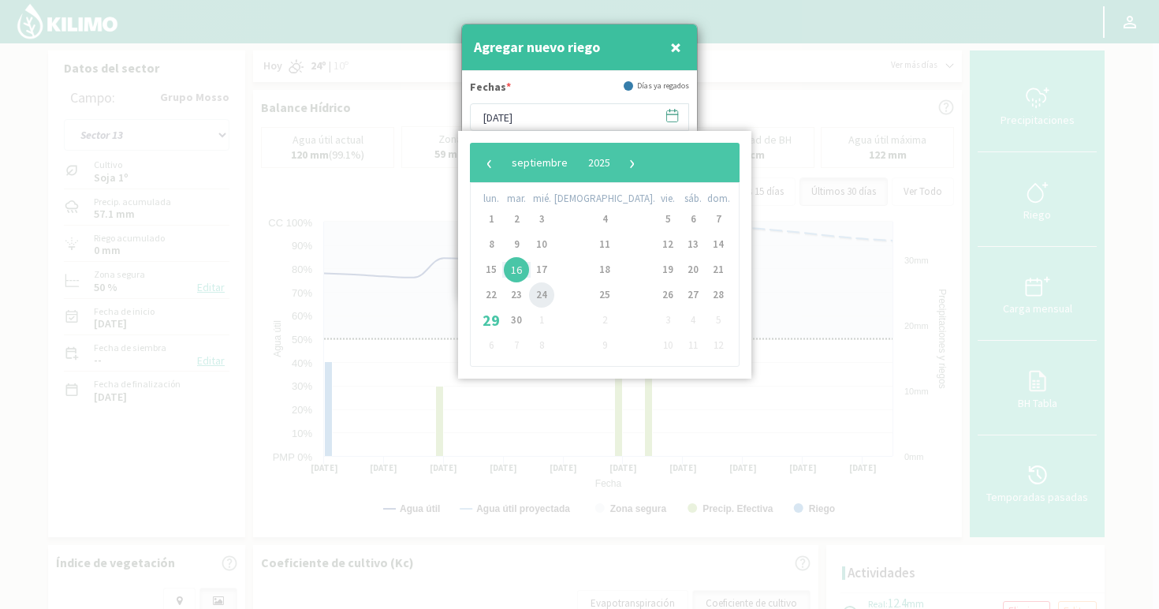
drag, startPoint x: 537, startPoint y: 296, endPoint x: 557, endPoint y: 296, distance: 20.5
click at [554, 296] on span "24" at bounding box center [541, 294] width 25 height 25
type input "[DATE]"
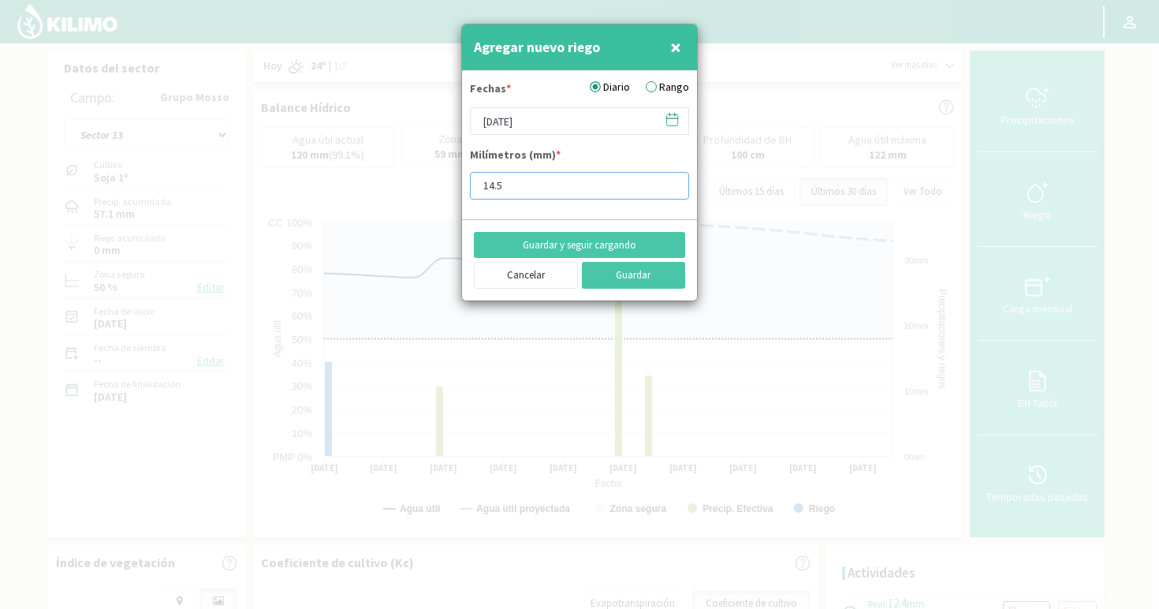
drag, startPoint x: 537, startPoint y: 186, endPoint x: 412, endPoint y: 189, distance: 124.6
click at [412, 189] on div "Agregar nuevo riego × Fechas * Diario Rango [DATE] Milímetros (mm) * 14.5 Guard…" at bounding box center [579, 304] width 1159 height 609
type input "5"
type input "5.8"
click at [583, 245] on button "Guardar y seguir cargando" at bounding box center [579, 245] width 211 height 27
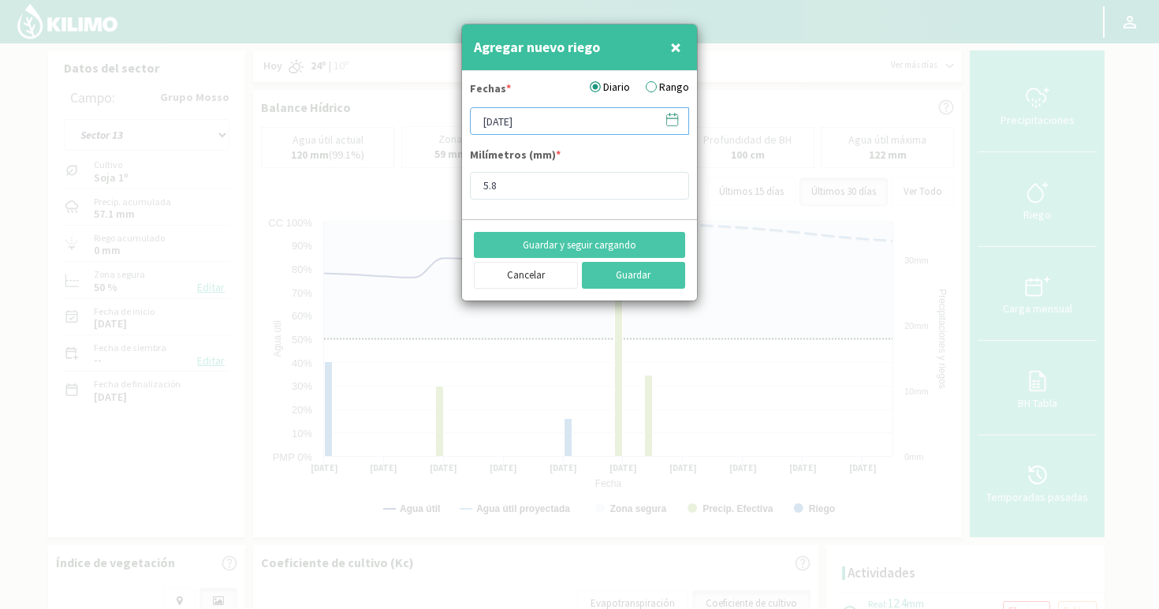
click at [545, 119] on input "[DATE]" at bounding box center [579, 121] width 219 height 28
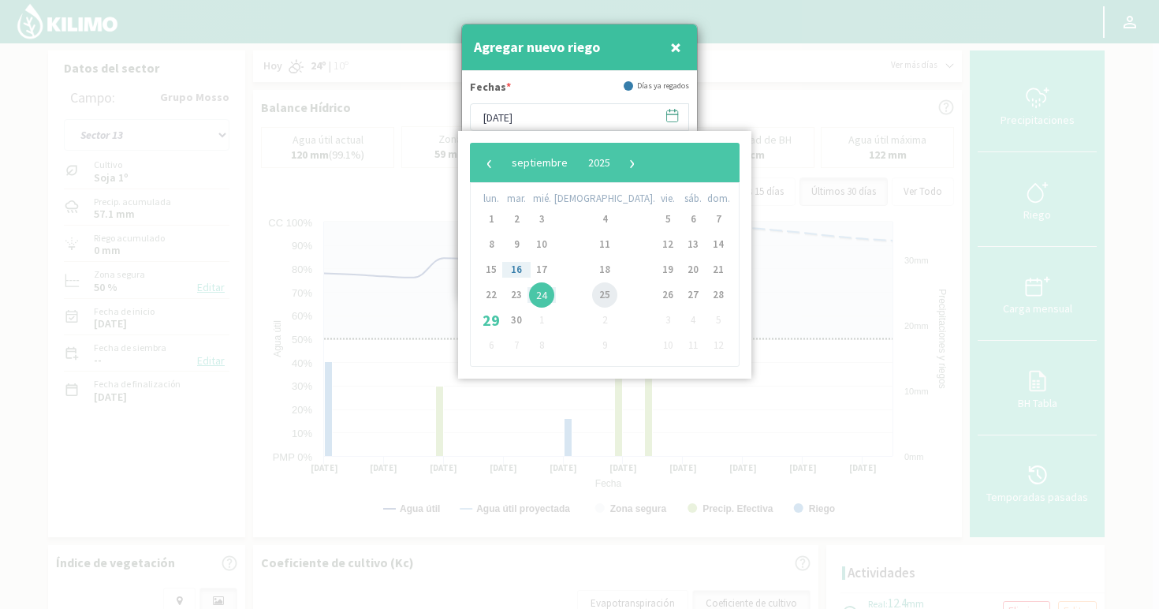
click at [592, 296] on span "25" at bounding box center [604, 294] width 25 height 25
type input "[DATE]"
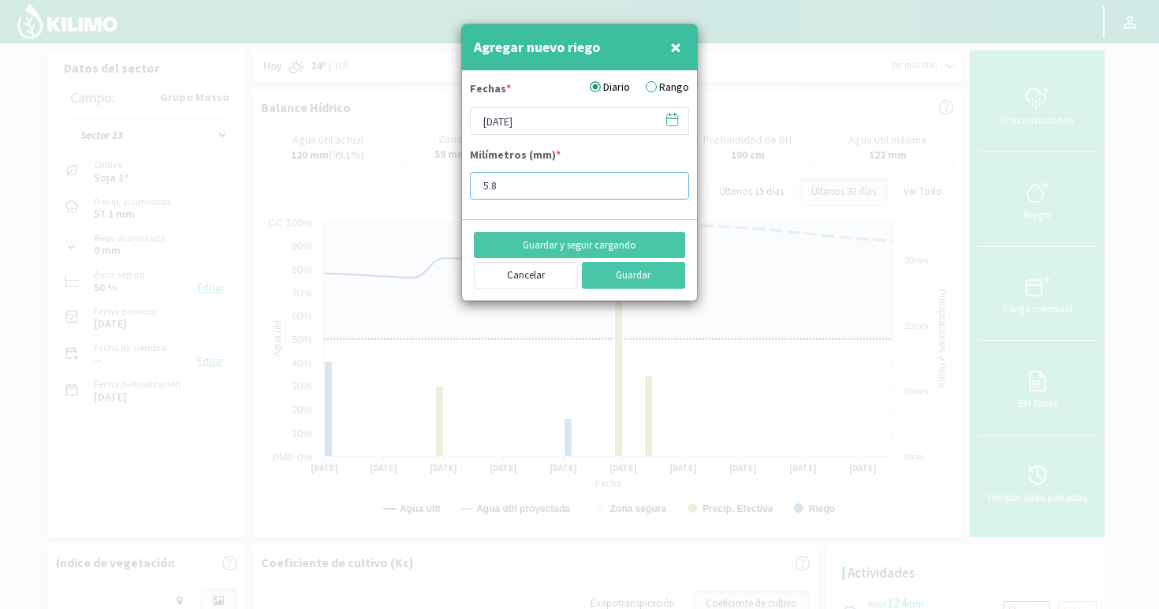
drag, startPoint x: 508, startPoint y: 186, endPoint x: 447, endPoint y: 190, distance: 60.8
click at [448, 189] on div "Agregar nuevo riego × Fechas * Diario Rango [DATE] Milímetros (mm) * 5.8 Guarda…" at bounding box center [579, 304] width 1159 height 609
type input "12"
type input "12.9"
click at [583, 241] on button "Guardar y seguir cargando" at bounding box center [579, 245] width 211 height 27
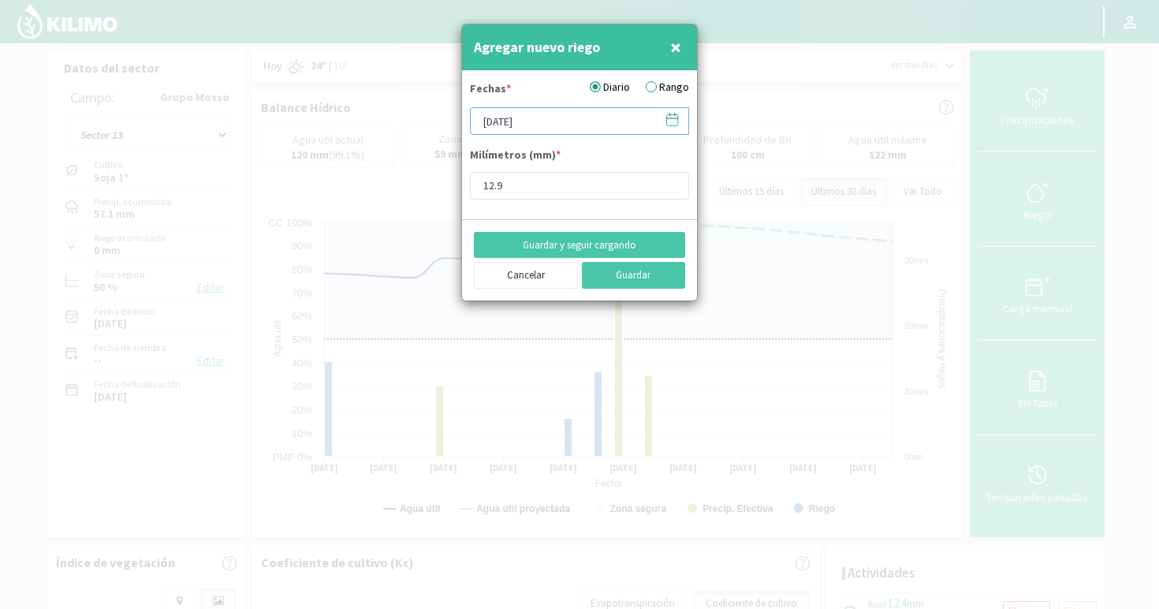
click at [556, 130] on input "[DATE]" at bounding box center [579, 121] width 219 height 28
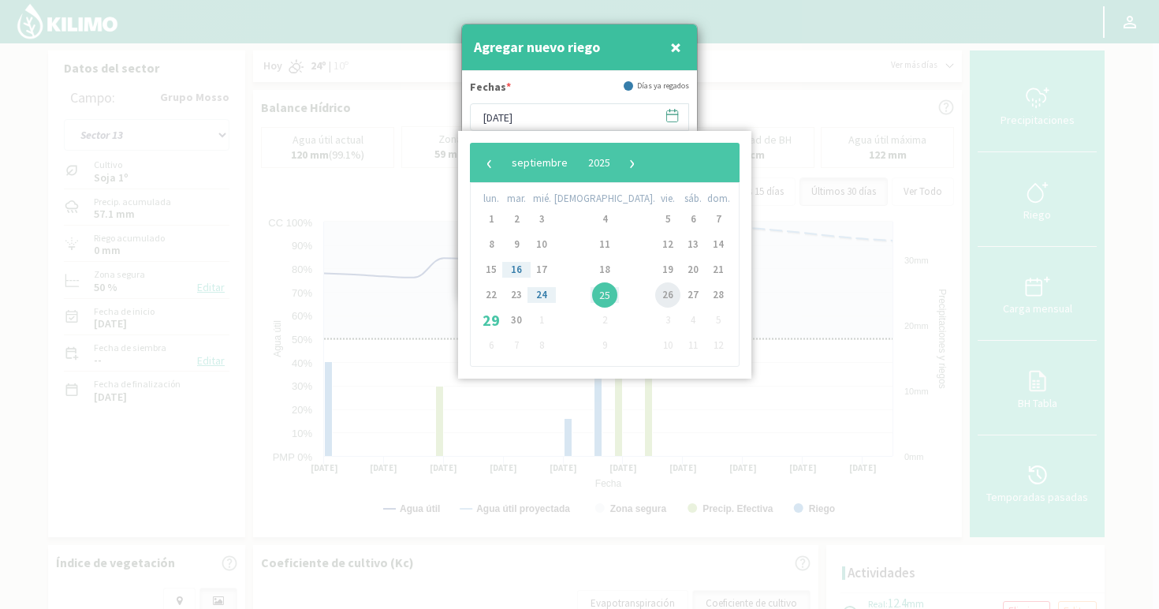
click at [655, 300] on span "26" at bounding box center [667, 294] width 25 height 25
type input "[DATE]"
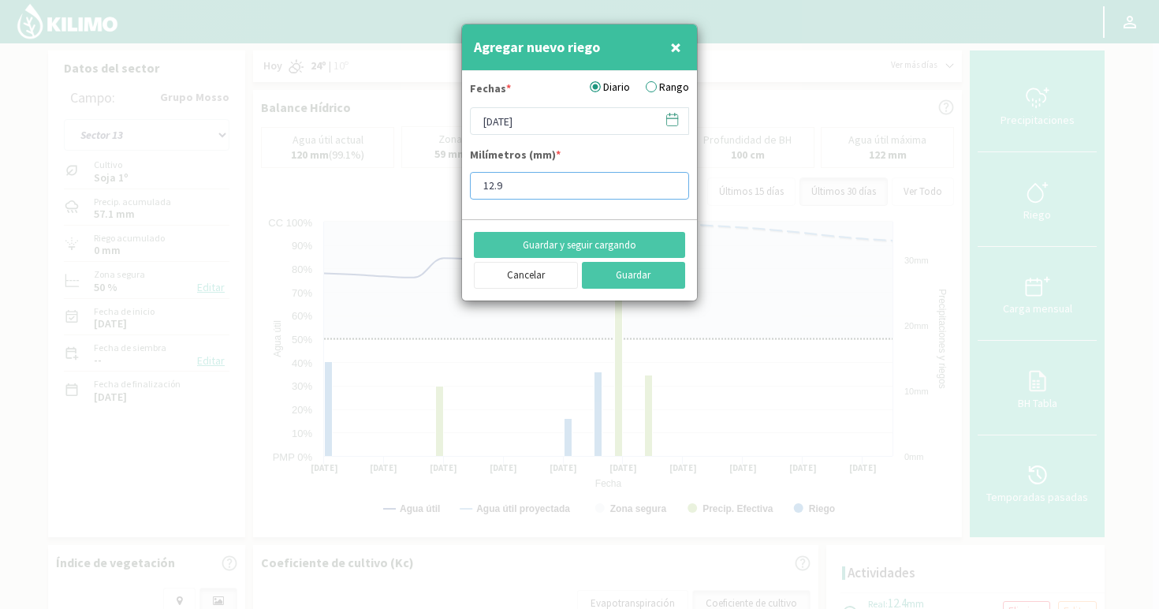
drag, startPoint x: 532, startPoint y: 195, endPoint x: 449, endPoint y: 186, distance: 83.2
click at [449, 186] on div "Agregar nuevo riego × Fechas * Diario Rango [DATE] Milímetros (mm) * 12.9 Guard…" at bounding box center [579, 304] width 1159 height 609
type input "12"
type input "12.2"
click at [582, 262] on button "Guardar" at bounding box center [634, 275] width 104 height 27
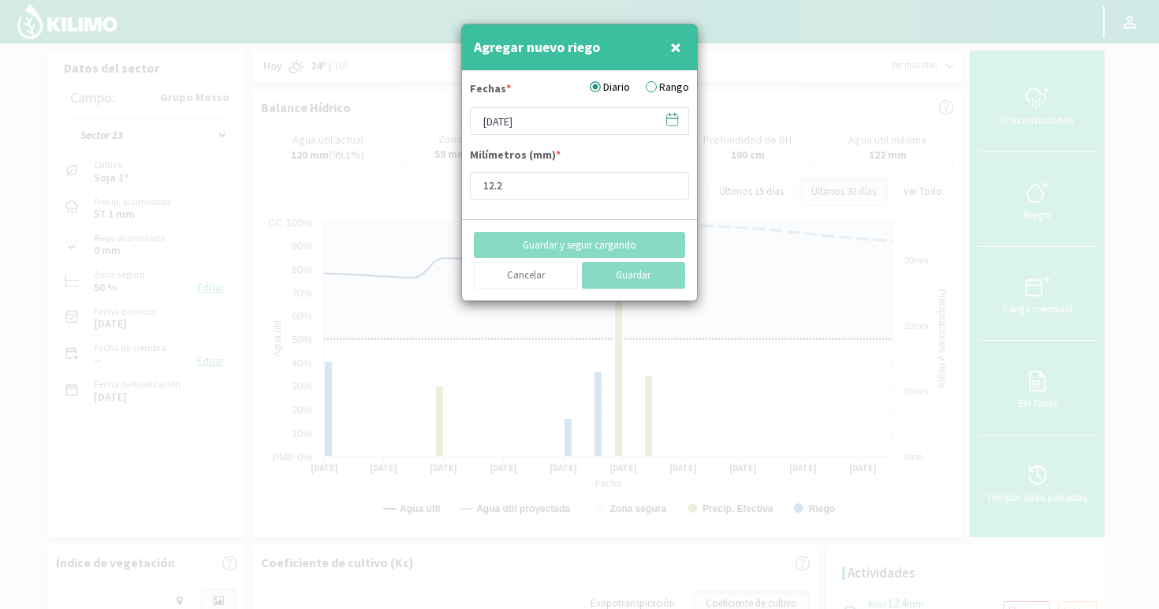
type input "[DATE]"
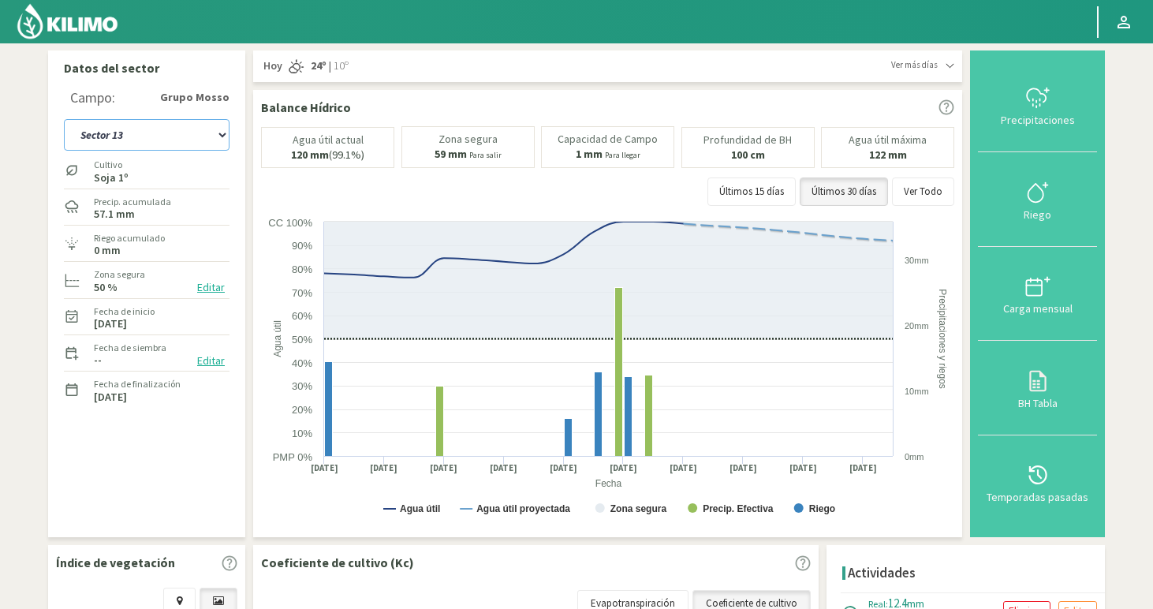
click at [134, 134] on select "Sector 1 Sector 10 Sector 11 Sector 12 Sector 13 Sector 14 Sector 15 Sector 2 S…" at bounding box center [147, 135] width 166 height 32
click at [64, 119] on select "Sector 1 Sector 10 Sector 11 Sector 12 Sector 13 Sector 14 Sector 15 Sector 2 S…" at bounding box center [147, 135] width 166 height 32
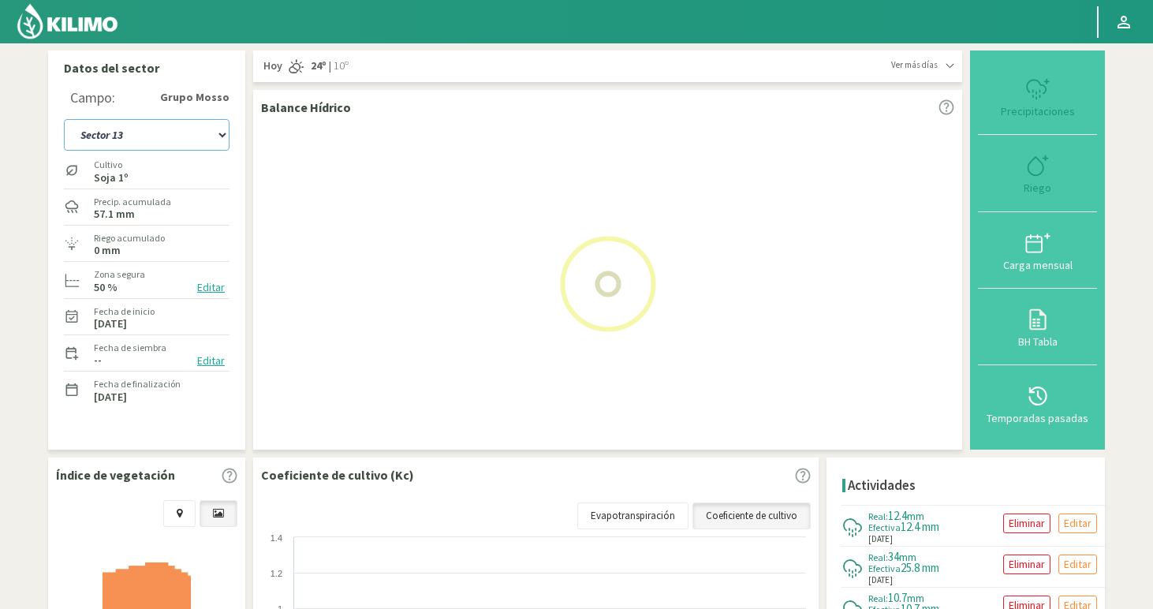
select select "41: Object"
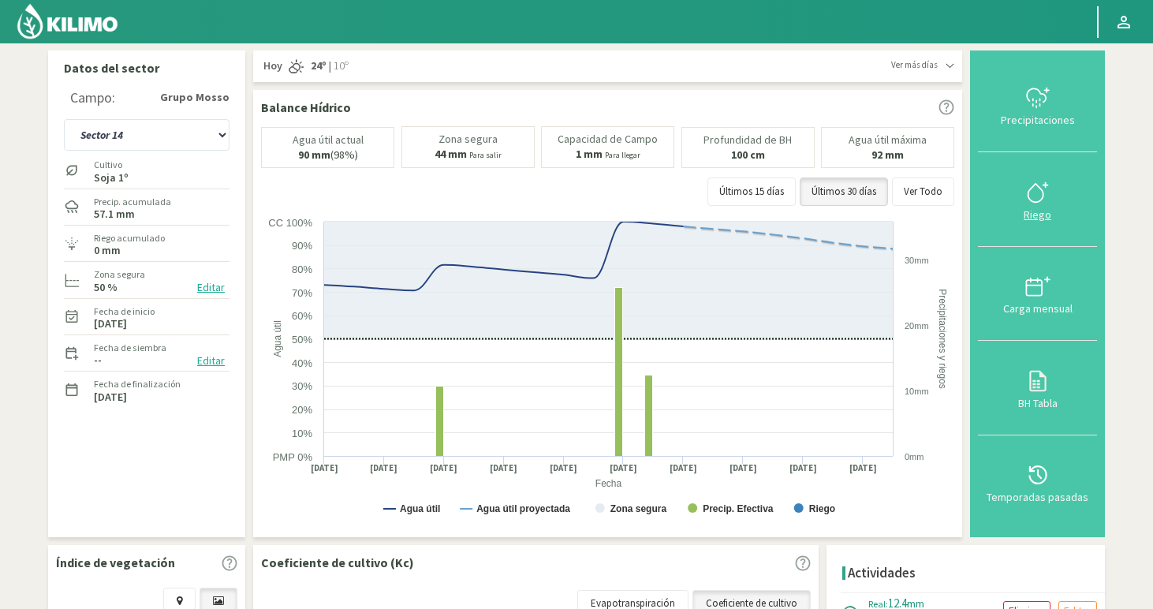
click at [1036, 199] on icon at bounding box center [1037, 192] width 25 height 25
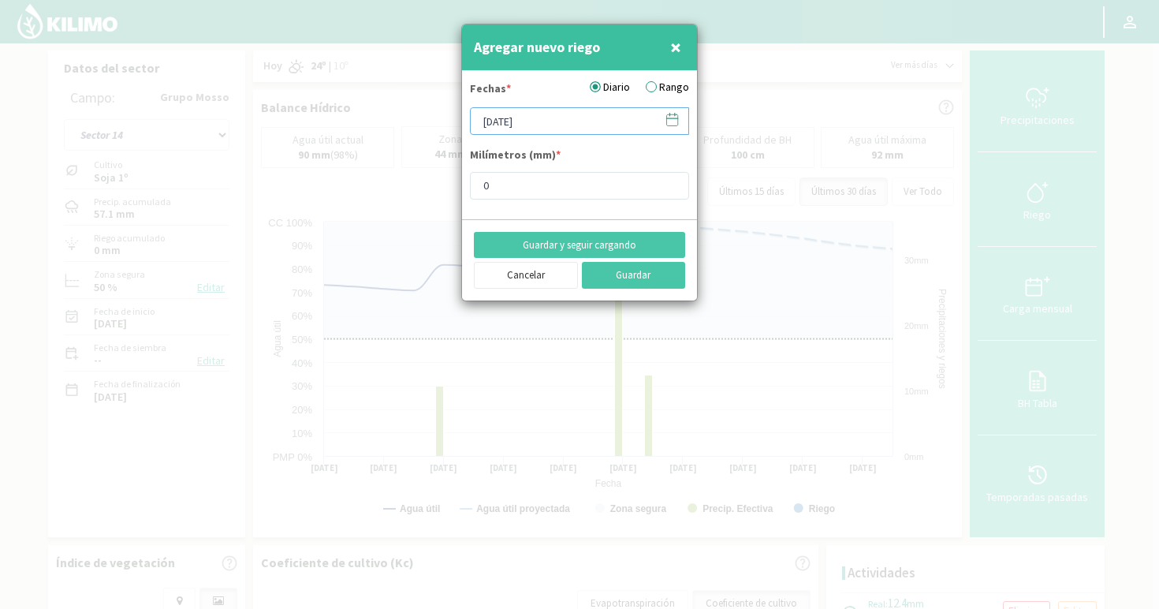
click at [548, 130] on input "[DATE]" at bounding box center [579, 121] width 219 height 28
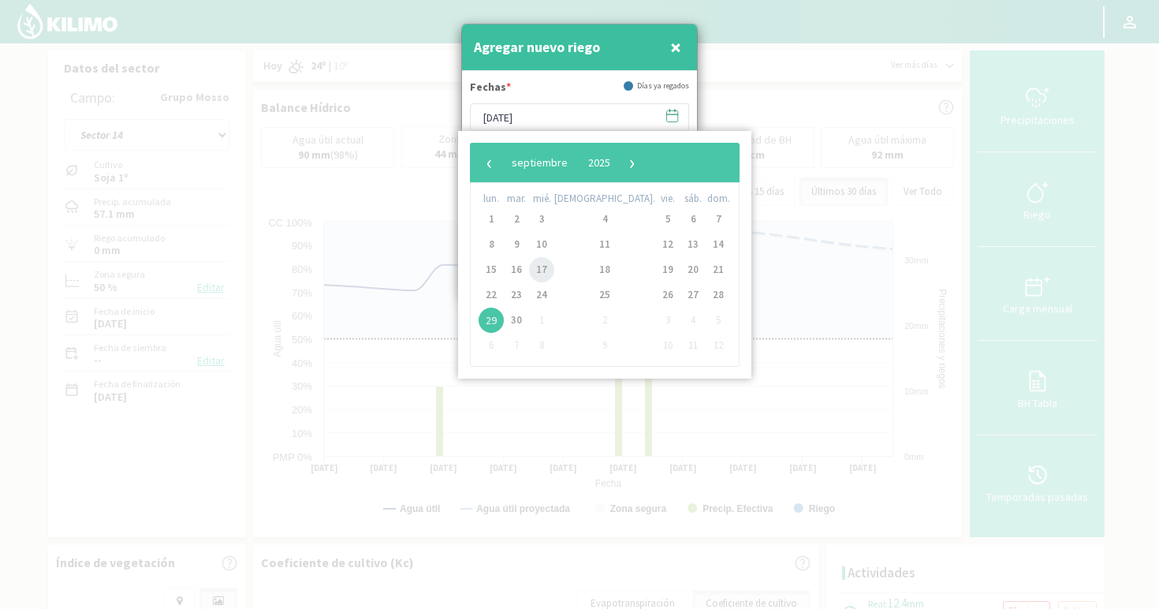
click at [554, 268] on span "17" at bounding box center [541, 269] width 25 height 25
type input "[DATE]"
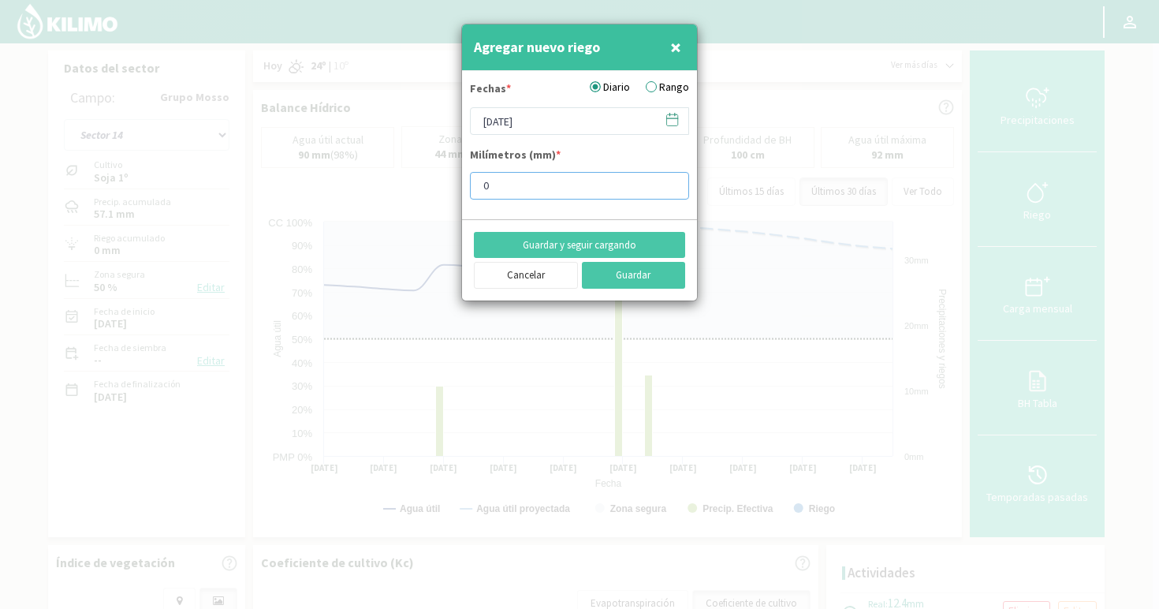
drag, startPoint x: 526, startPoint y: 181, endPoint x: 444, endPoint y: 190, distance: 82.4
click at [444, 190] on div "Agregar nuevo riego × Fechas * Diario Rango [DATE] Milímetros (mm) * 0 Guardar …" at bounding box center [579, 304] width 1159 height 609
type input "6"
type input "6.8"
click at [474, 232] on button "Guardar y seguir cargando" at bounding box center [579, 245] width 211 height 27
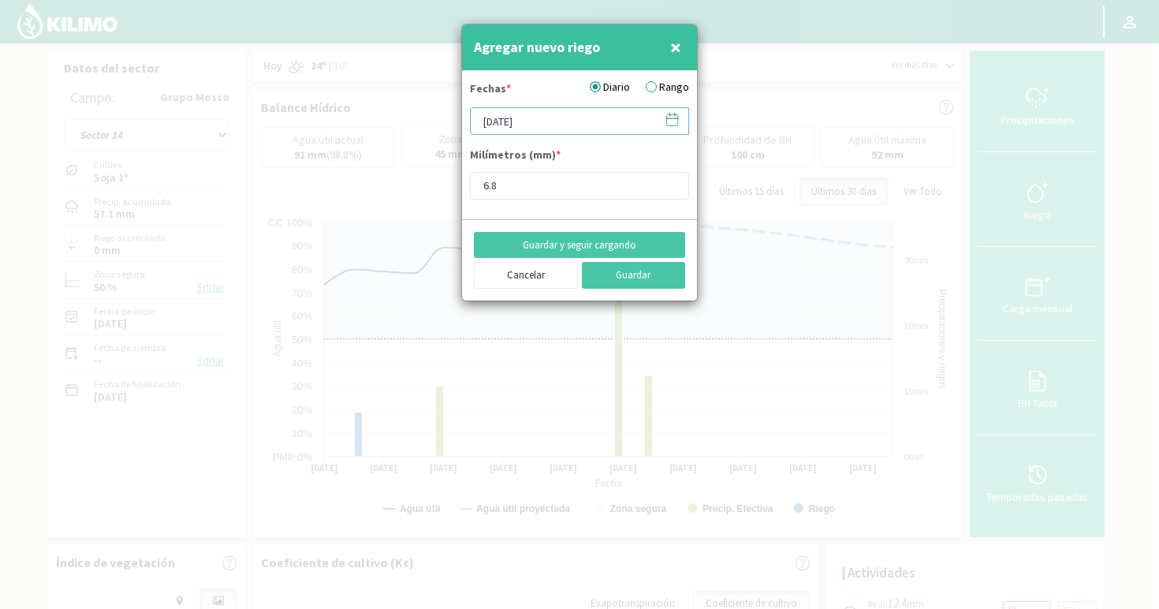
click at [530, 126] on input "[DATE]" at bounding box center [579, 121] width 219 height 28
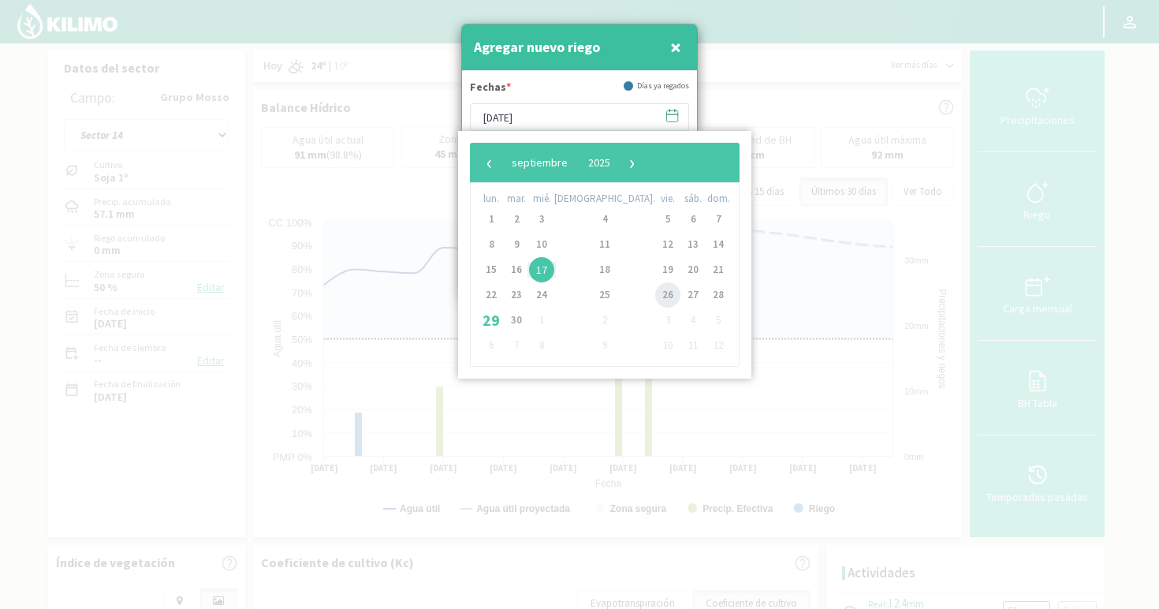
click at [655, 299] on span "26" at bounding box center [667, 294] width 25 height 25
type input "[DATE]"
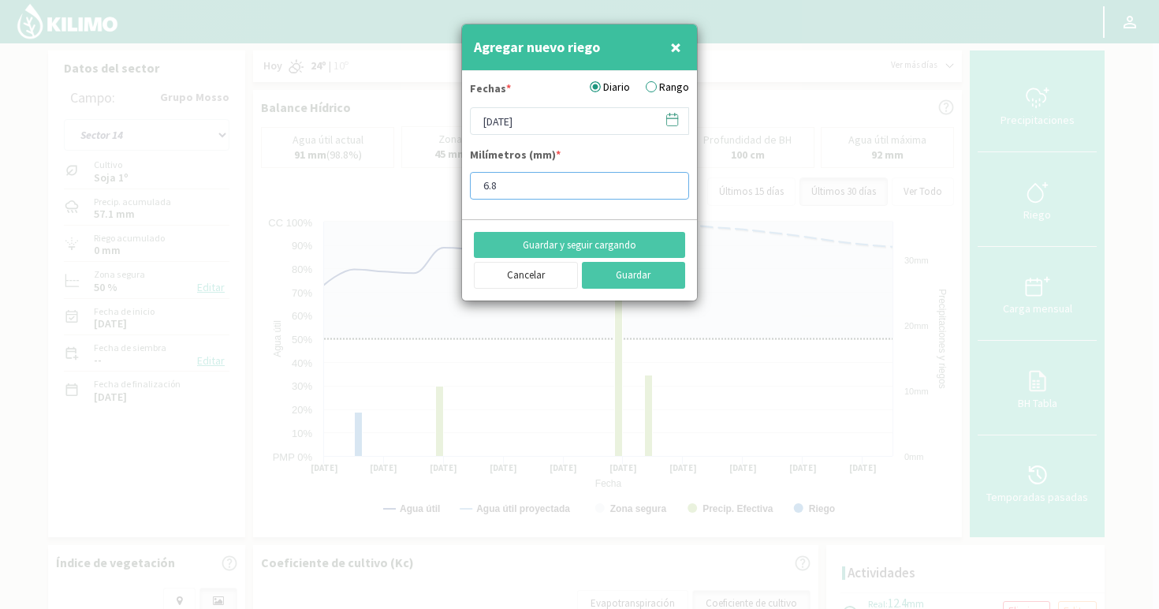
drag, startPoint x: 518, startPoint y: 181, endPoint x: 456, endPoint y: 192, distance: 62.3
click at [456, 192] on div "Agregar nuevo riego × Fechas * Diario Rango [DATE] Milímetros (mm) * 6.8 Guarda…" at bounding box center [579, 304] width 1159 height 609
type input "3"
type input "3.1"
click at [582, 262] on button "Guardar" at bounding box center [634, 275] width 104 height 27
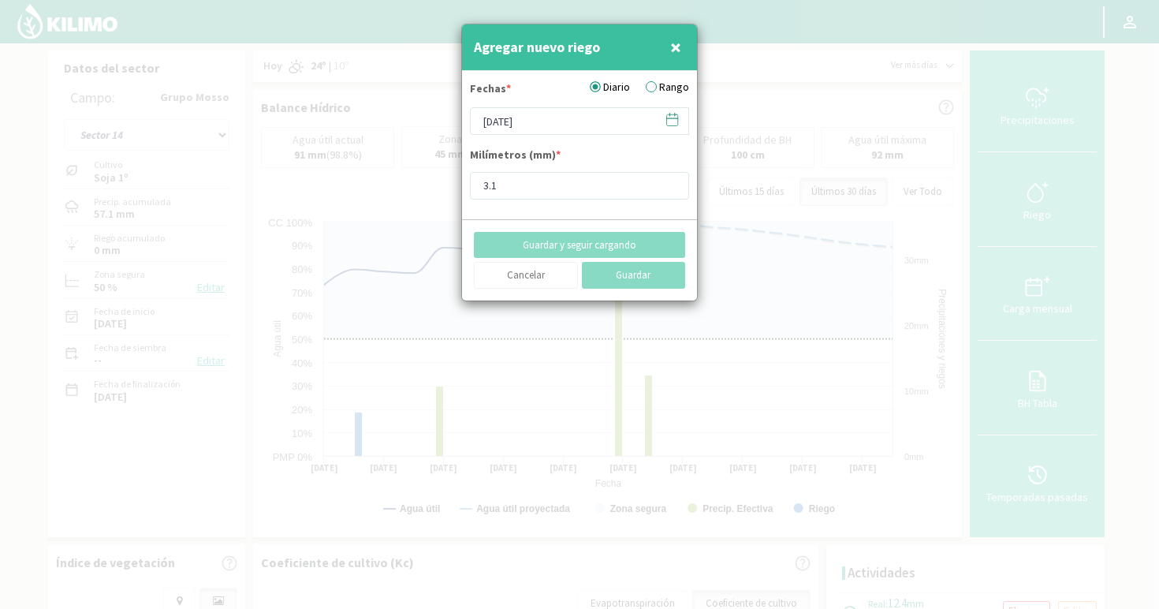
type input "[DATE]"
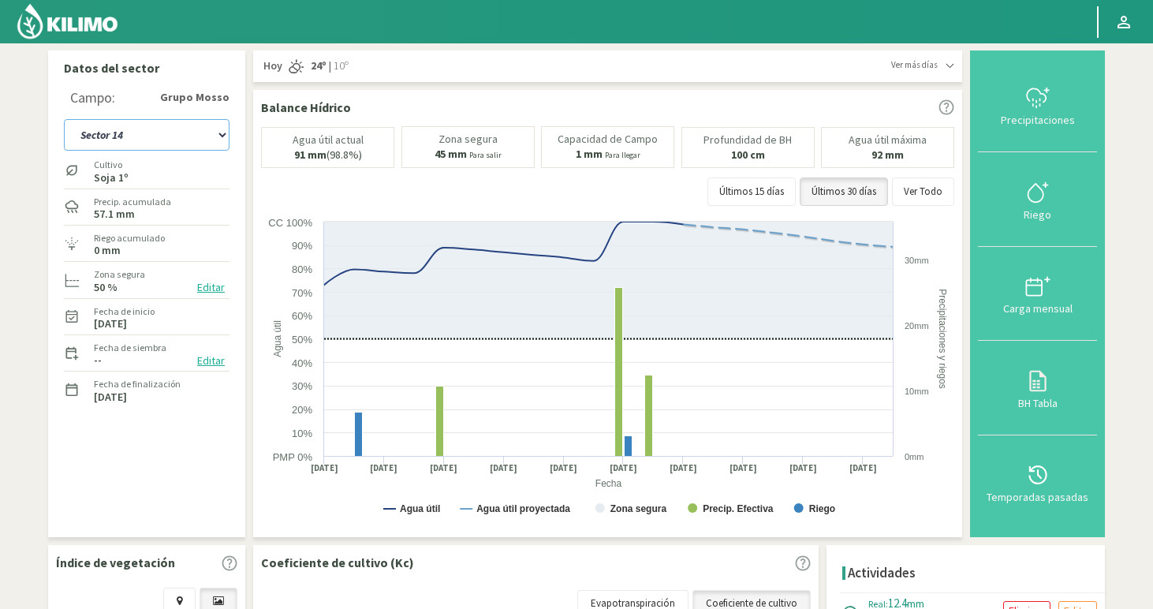
click at [122, 141] on select "Sector 1 Sector 10 Sector 11 Sector 12 Sector 13 Sector 14 Sector 15 Sector 2 S…" at bounding box center [147, 135] width 166 height 32
click at [64, 119] on select "Sector 1 Sector 10 Sector 11 Sector 12 Sector 13 Sector 14 Sector 15 Sector 2 S…" at bounding box center [147, 135] width 166 height 32
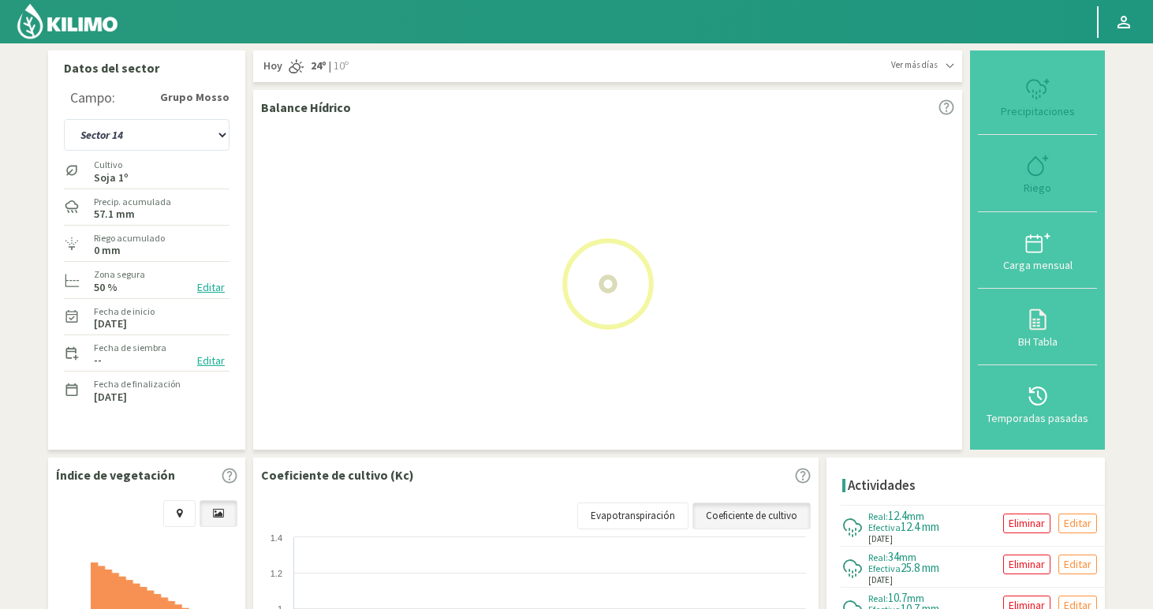
select select "54: Object"
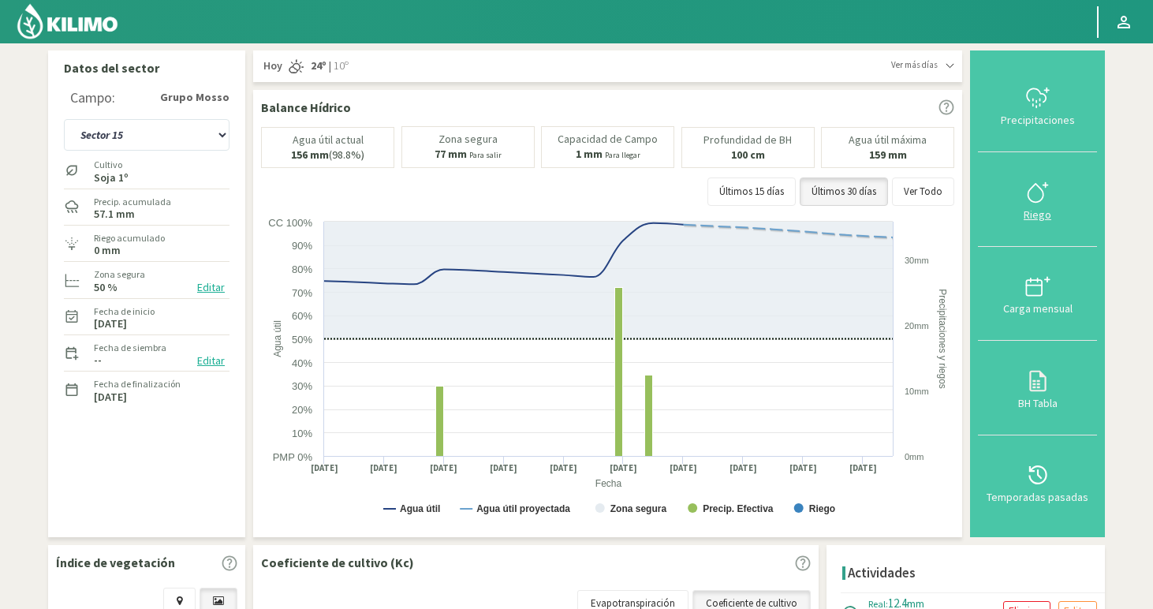
click at [1037, 196] on icon at bounding box center [1037, 192] width 25 height 25
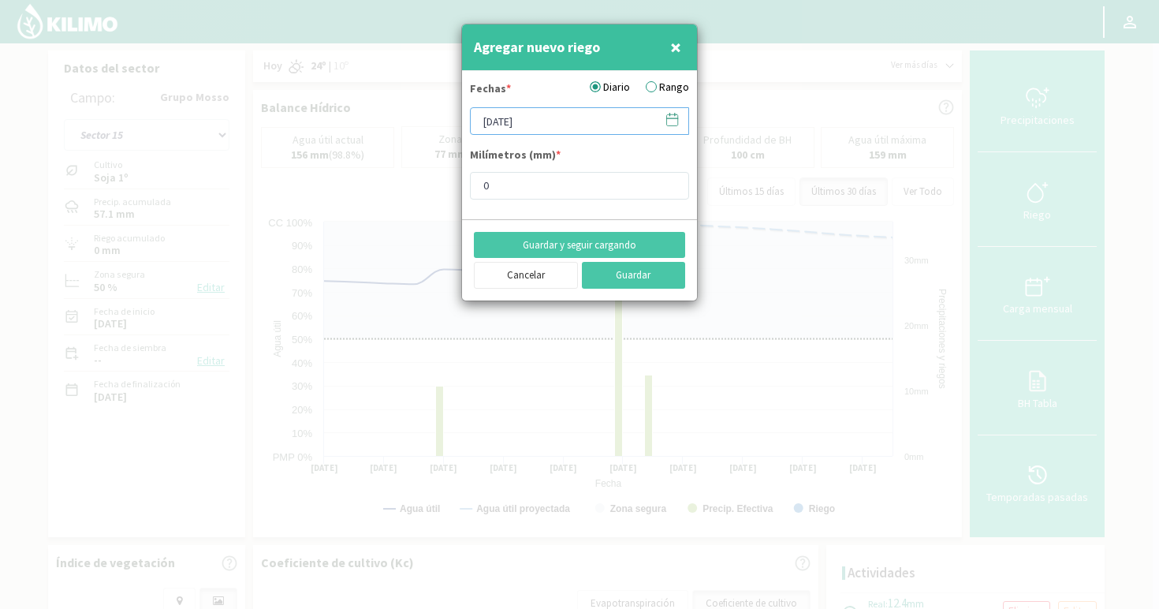
click at [572, 118] on input "[DATE]" at bounding box center [579, 121] width 219 height 28
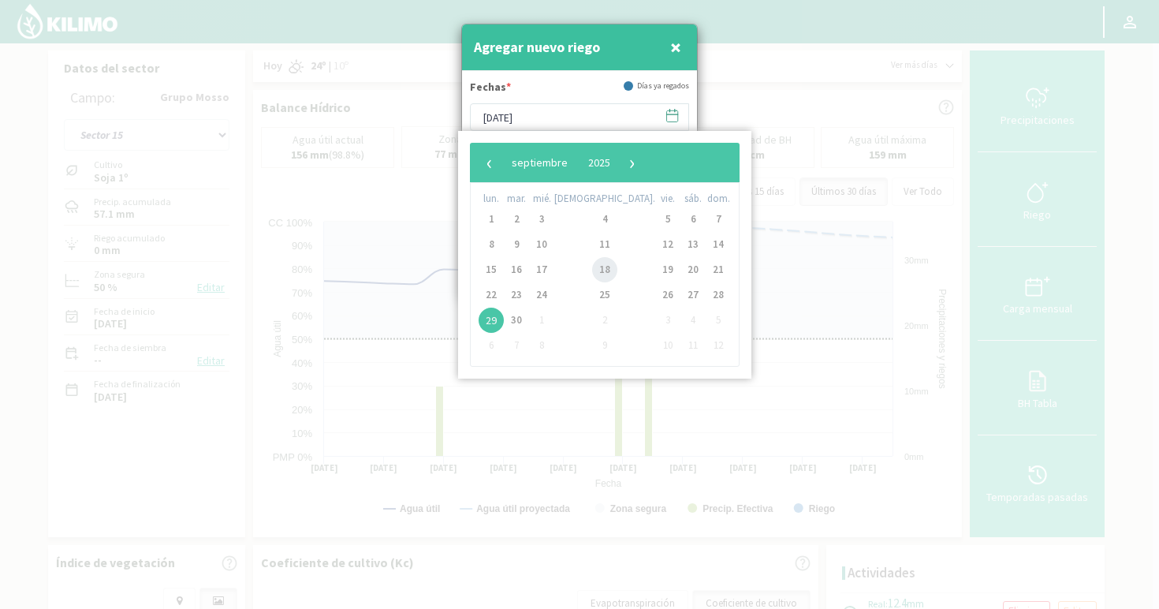
click at [592, 273] on span "18" at bounding box center [604, 269] width 25 height 25
type input "[DATE]"
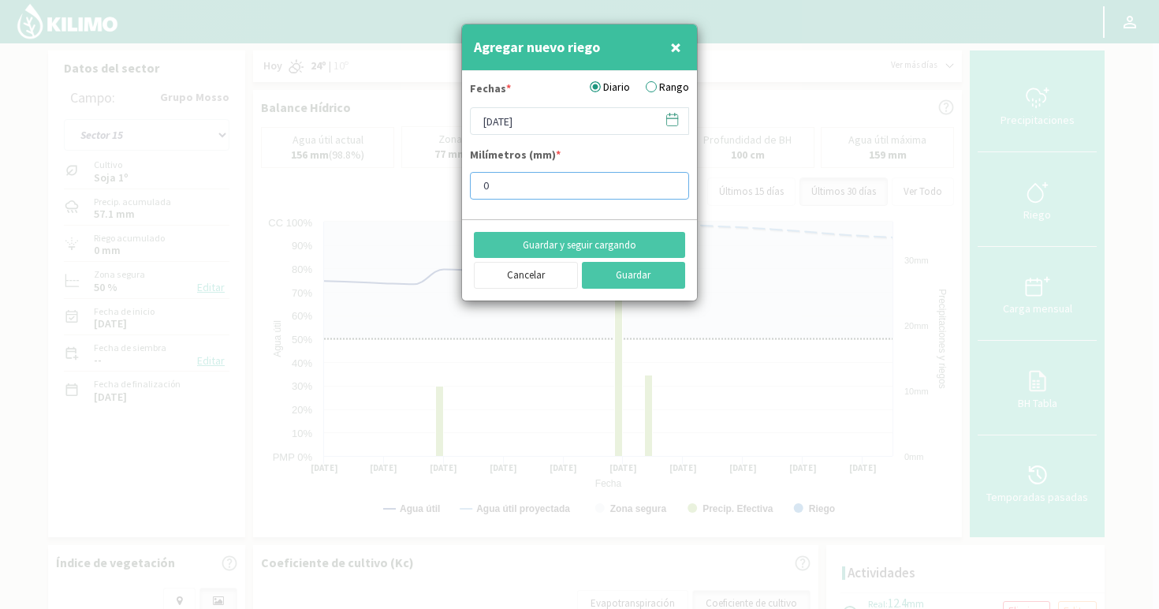
drag, startPoint x: 554, startPoint y: 189, endPoint x: 408, endPoint y: 183, distance: 146.0
click at [408, 183] on div "Agregar nuevo riego × Fechas * Diario Rango [DATE] Milímetros (mm) * 0 Guardar …" at bounding box center [579, 304] width 1159 height 609
type input "14"
type input "14.6"
click at [582, 262] on button "Guardar" at bounding box center [634, 275] width 104 height 27
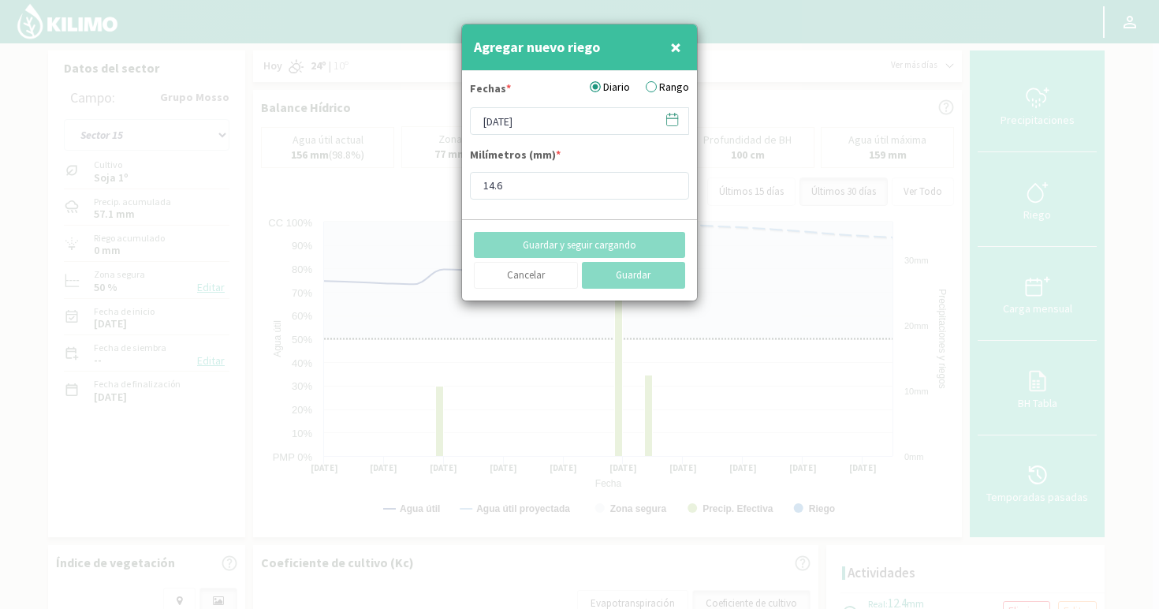
type input "[DATE]"
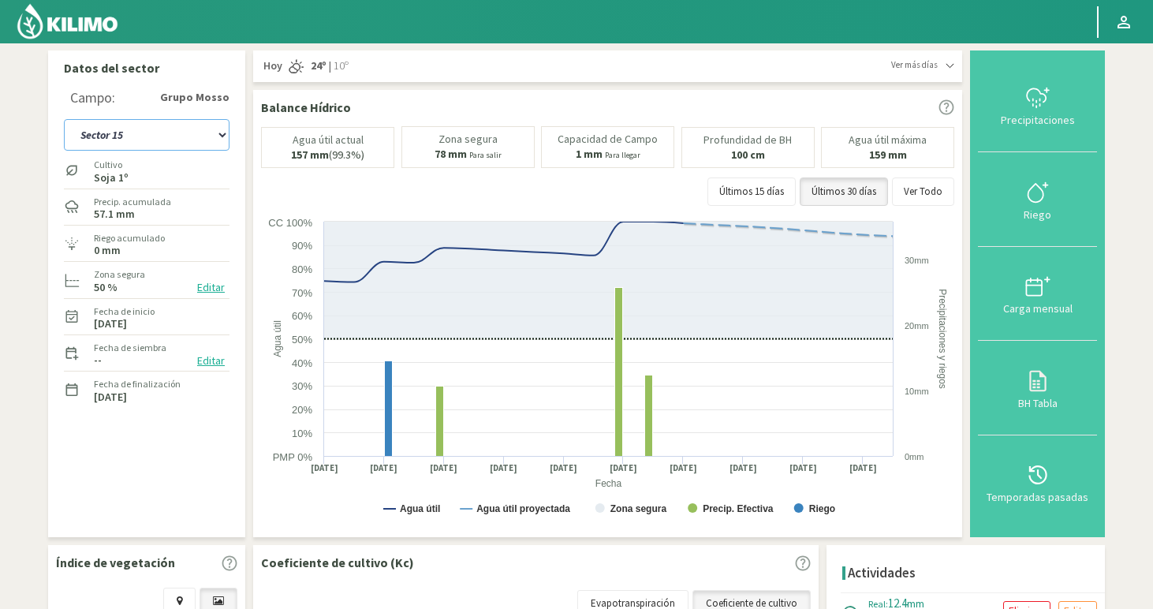
click at [121, 140] on select "Sector 1 Sector 10 Sector 11 Sector 12 Sector 13 Sector 14 Sector 15 Sector 2 S…" at bounding box center [147, 135] width 166 height 32
click at [64, 119] on select "Sector 1 Sector 10 Sector 11 Sector 12 Sector 13 Sector 14 Sector 15 Sector 2 S…" at bounding box center [147, 135] width 166 height 32
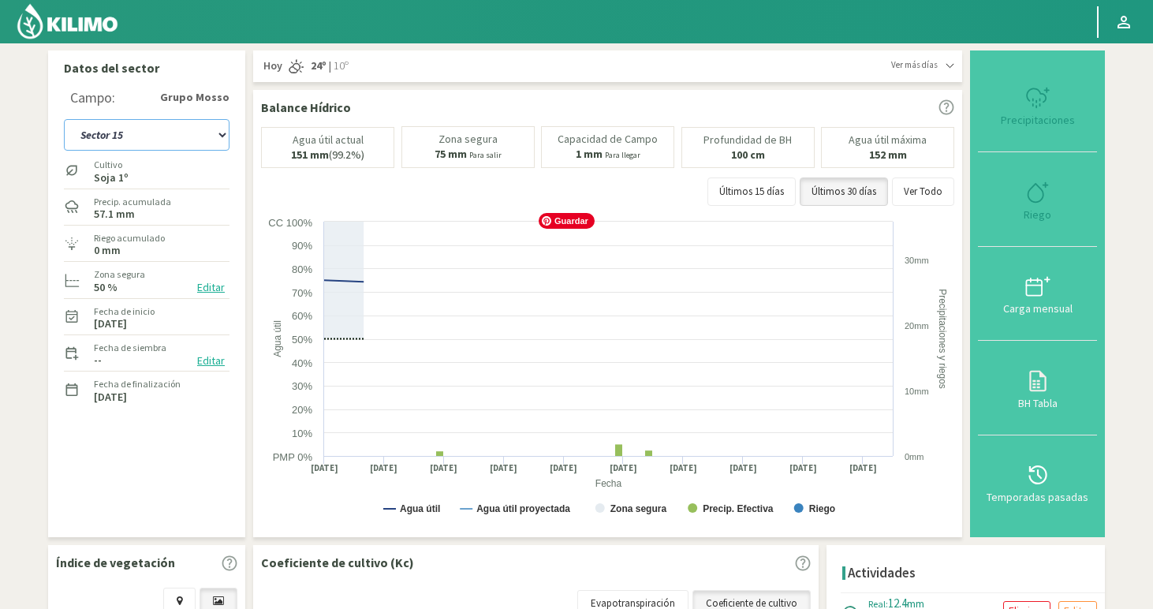
select select "60: Object"
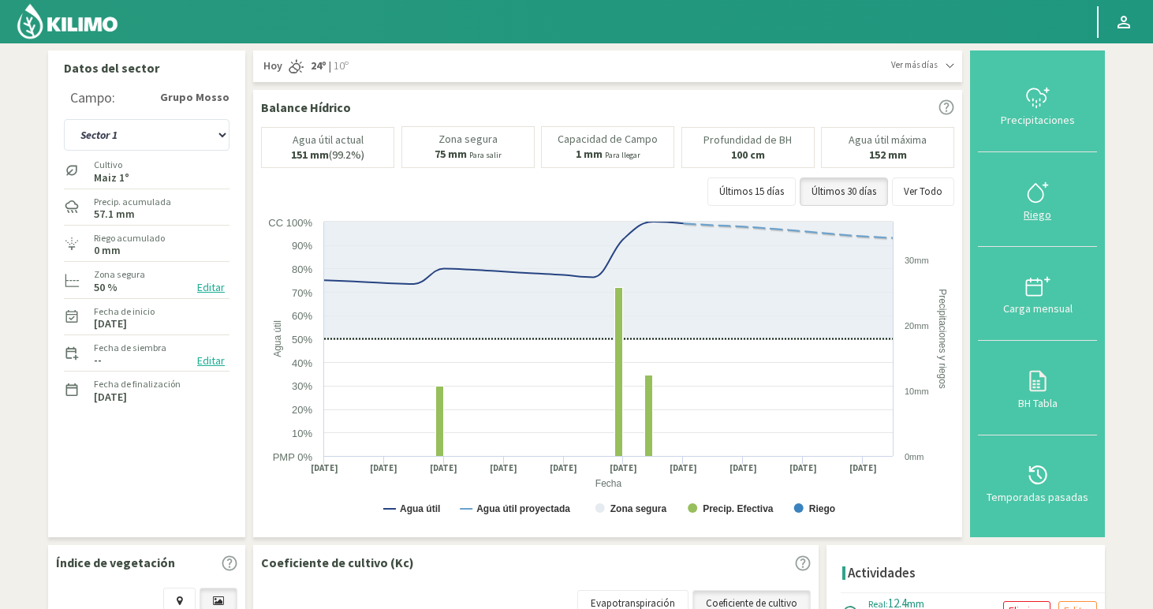
click at [1038, 202] on icon at bounding box center [1034, 193] width 15 height 18
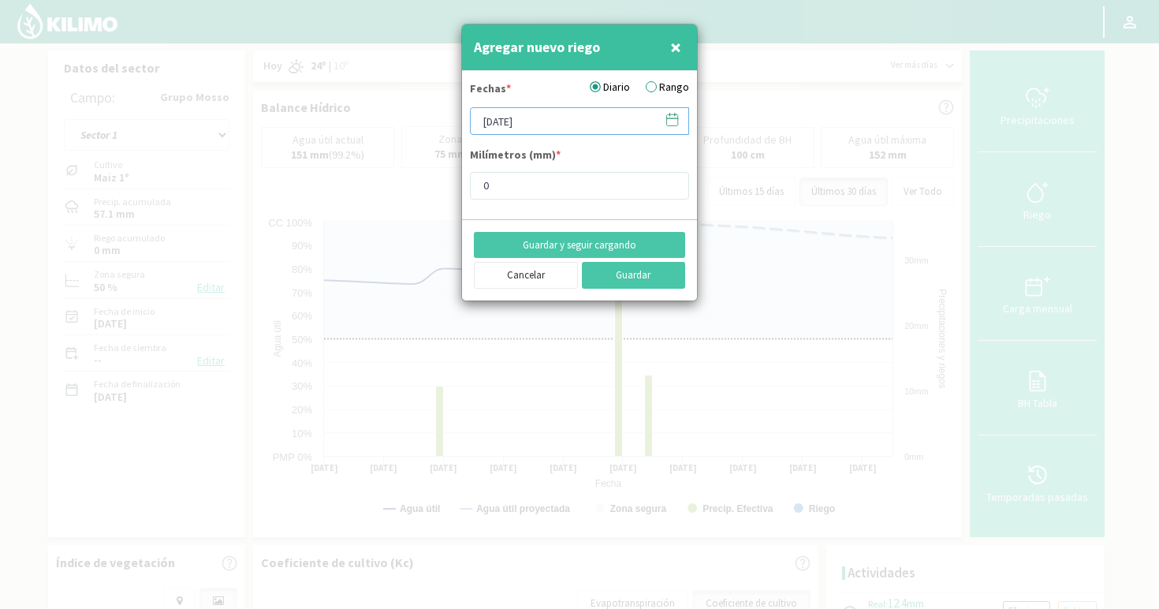
click at [550, 118] on input "[DATE]" at bounding box center [579, 121] width 219 height 28
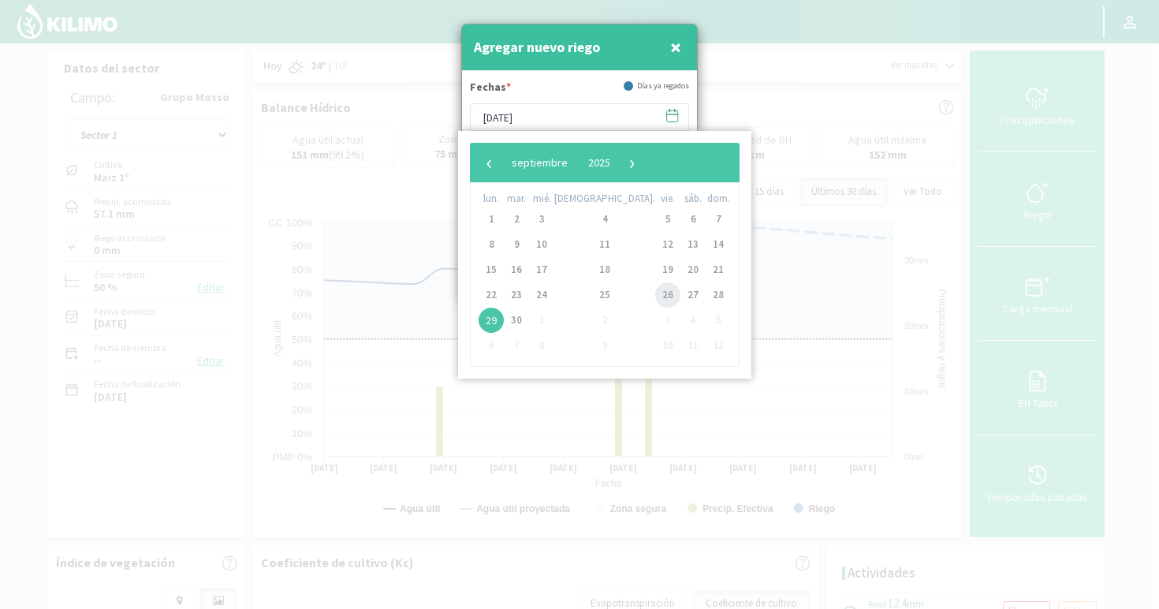
click at [655, 299] on span "26" at bounding box center [667, 294] width 25 height 25
type input "[DATE]"
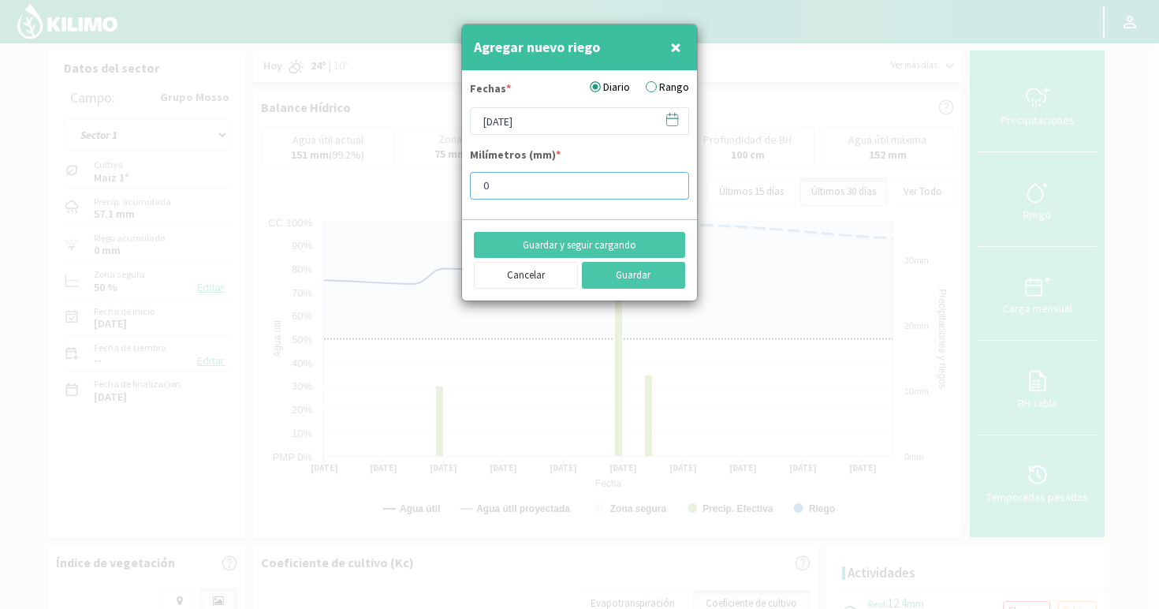
drag, startPoint x: 534, startPoint y: 183, endPoint x: 405, endPoint y: 182, distance: 128.5
click at [405, 182] on div "Agregar nuevo riego × Fechas * Diario Rango [DATE] Milímetros (mm) * 0 Guardar …" at bounding box center [579, 304] width 1159 height 609
type input "18"
click at [474, 232] on button "Guardar y seguir cargando" at bounding box center [579, 245] width 211 height 27
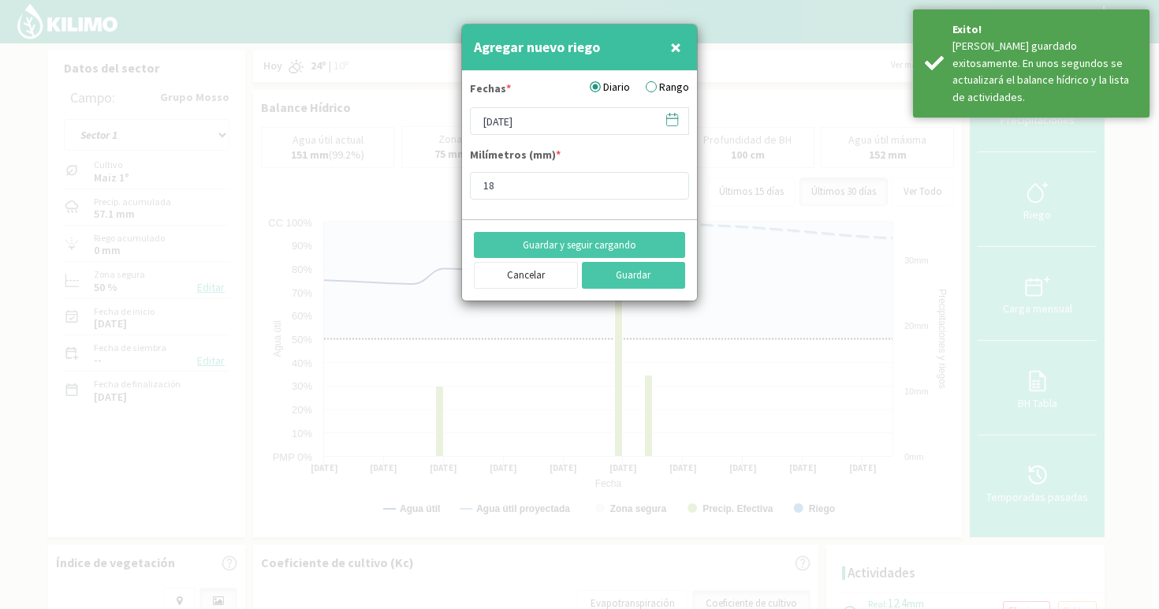
click at [674, 40] on span "×" at bounding box center [675, 47] width 11 height 26
type input "[DATE]"
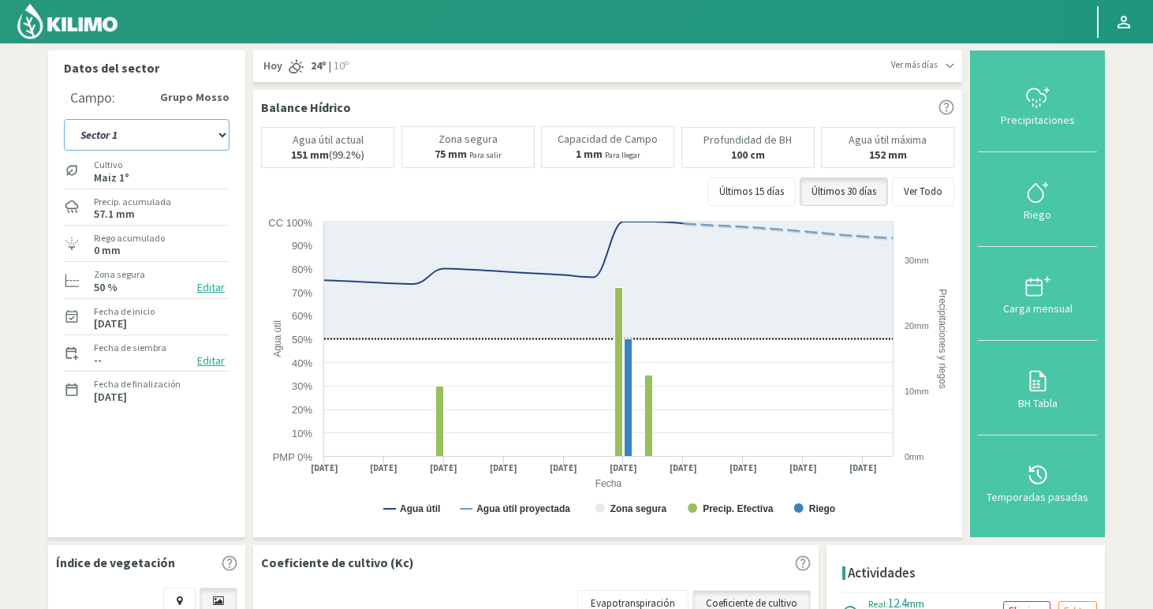
click at [140, 132] on select "Sector 1 Sector 10 Sector 11 Sector 12 Sector 13 Sector 14 Sector 15 Sector 2 S…" at bounding box center [147, 135] width 166 height 32
click at [64, 119] on select "Sector 1 Sector 10 Sector 11 Sector 12 Sector 13 Sector 14 Sector 15 Sector 2 S…" at bounding box center [147, 135] width 166 height 32
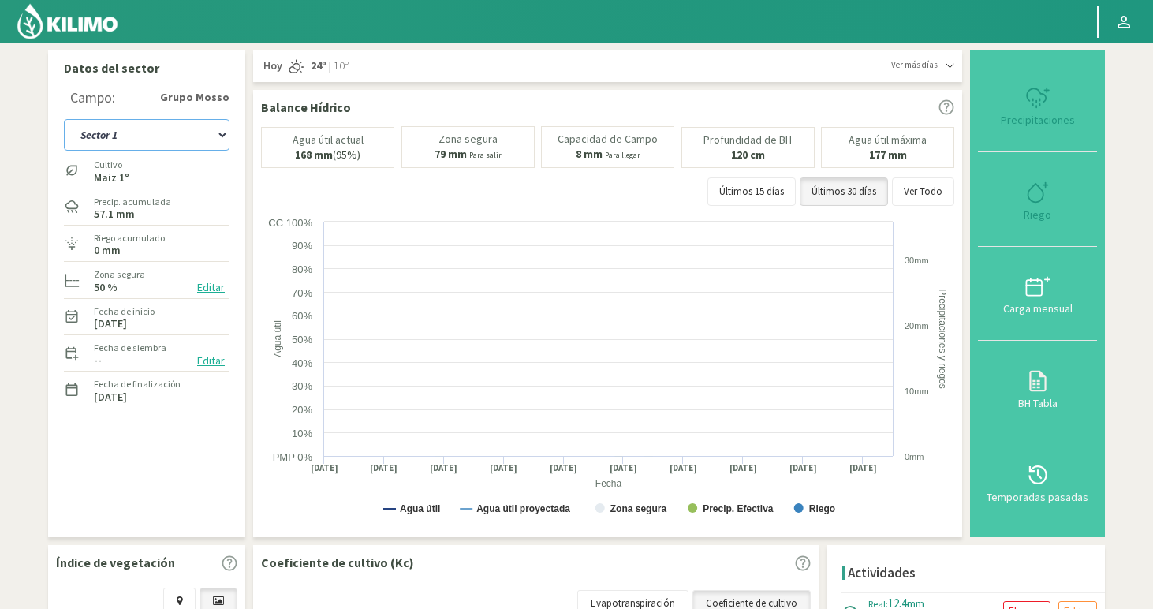
select select "79: Object"
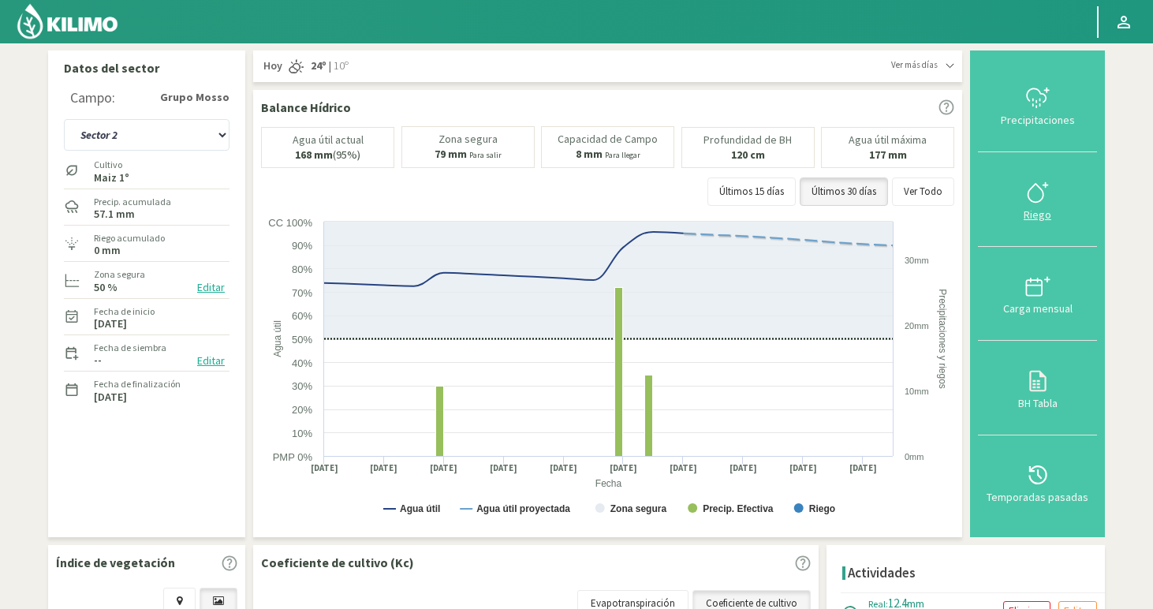
click at [1033, 203] on icon at bounding box center [1037, 192] width 25 height 25
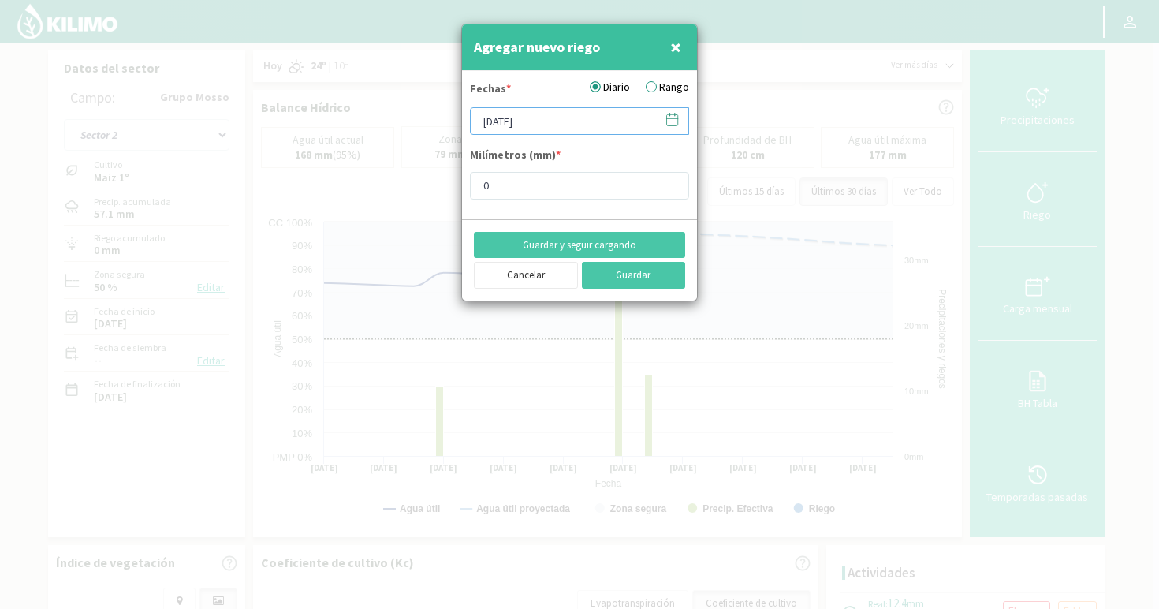
click at [562, 129] on input "[DATE]" at bounding box center [579, 121] width 219 height 28
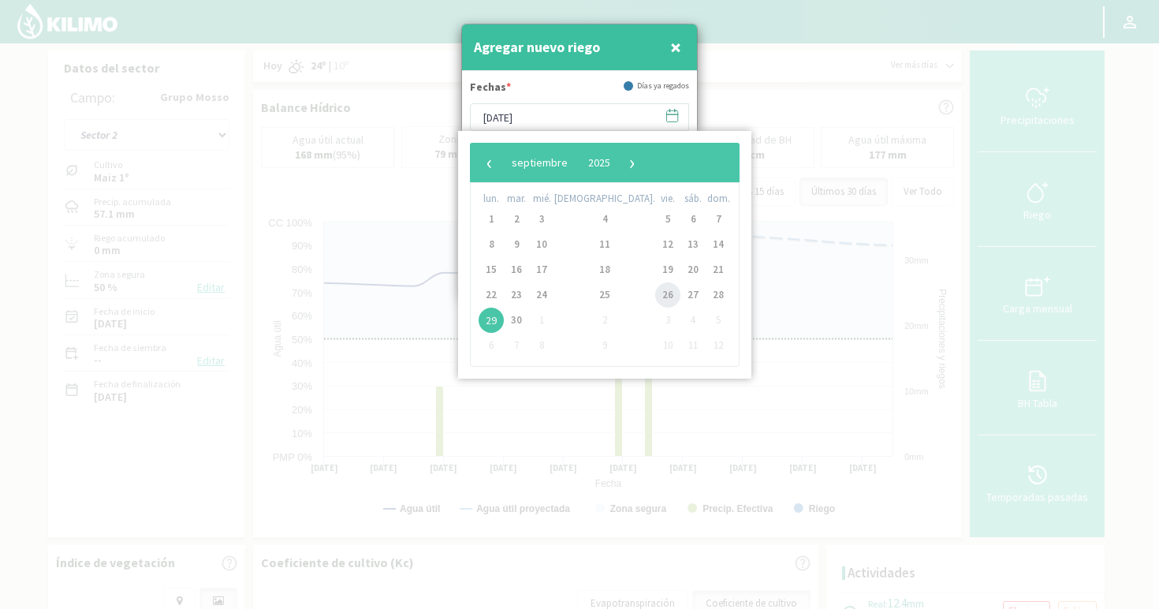
click at [655, 299] on span "26" at bounding box center [667, 294] width 25 height 25
type input "[DATE]"
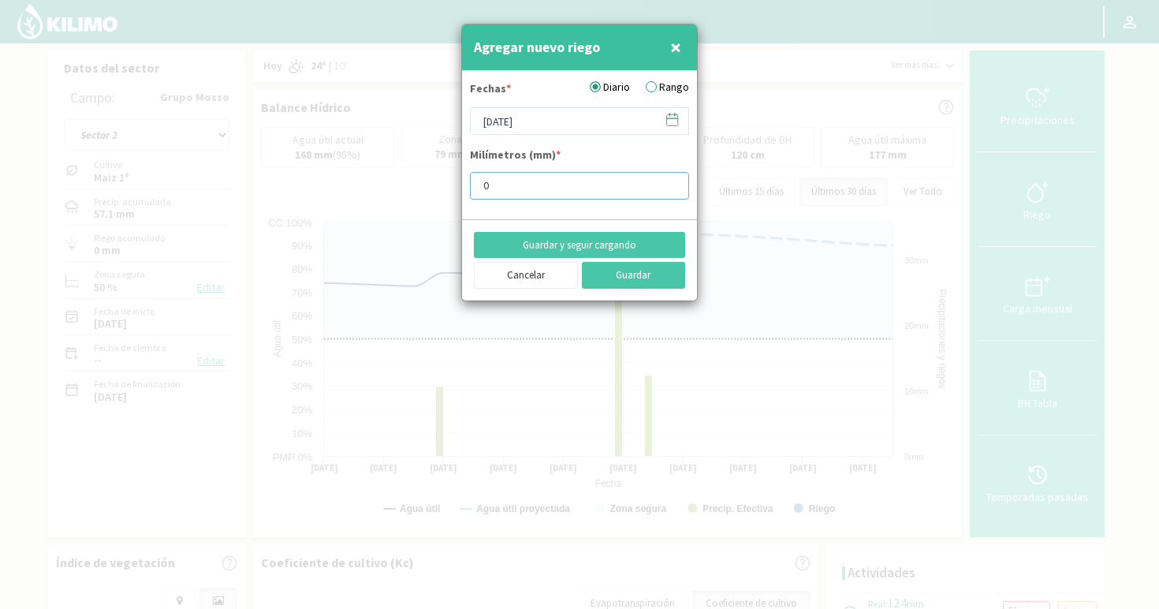
drag, startPoint x: 529, startPoint y: 191, endPoint x: 381, endPoint y: 175, distance: 149.0
click at [381, 175] on div "Agregar nuevo riego × Fechas * Diario Rango [DATE] Milímetros (mm) * 0 Guardar …" at bounding box center [579, 304] width 1159 height 609
type input "3"
type input "3.2"
click at [582, 262] on button "Guardar" at bounding box center [634, 275] width 104 height 27
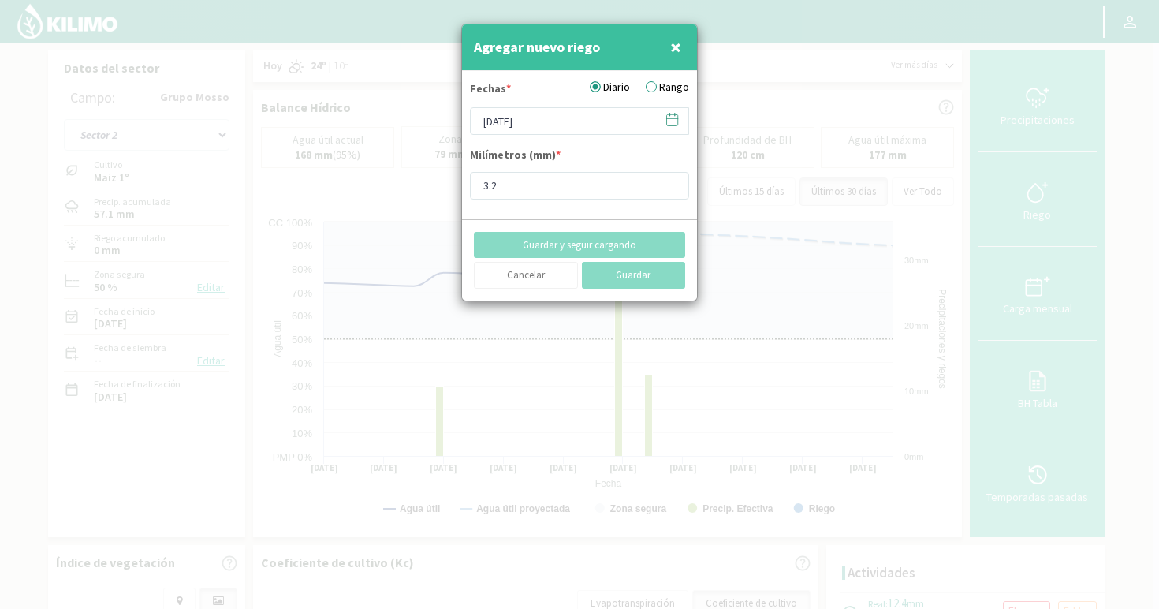
type input "[DATE]"
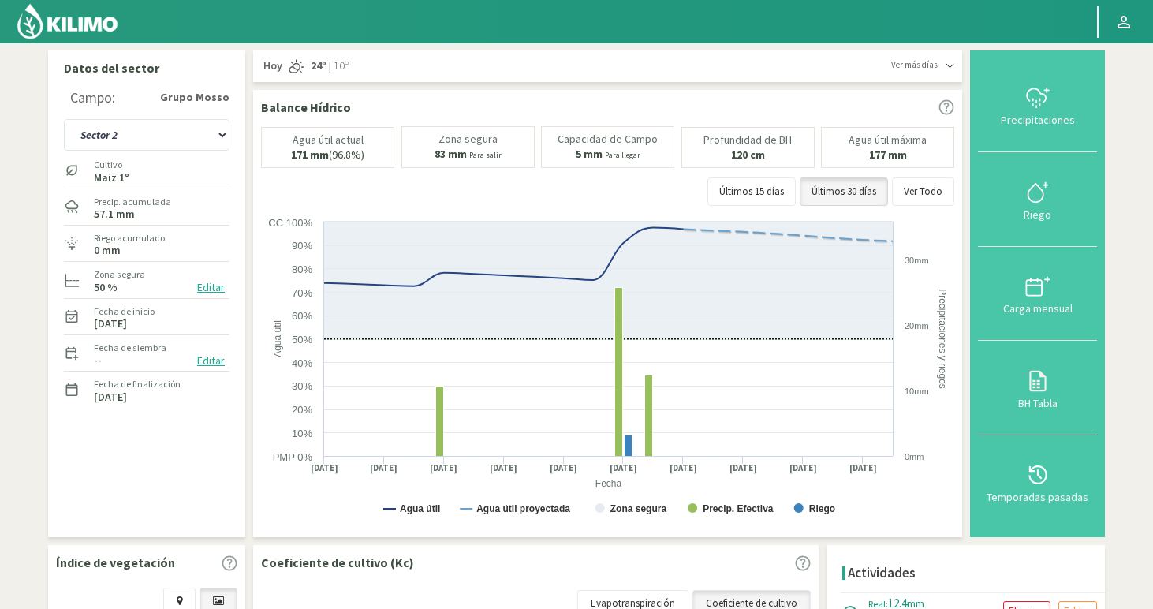
click at [85, 22] on img at bounding box center [67, 21] width 103 height 38
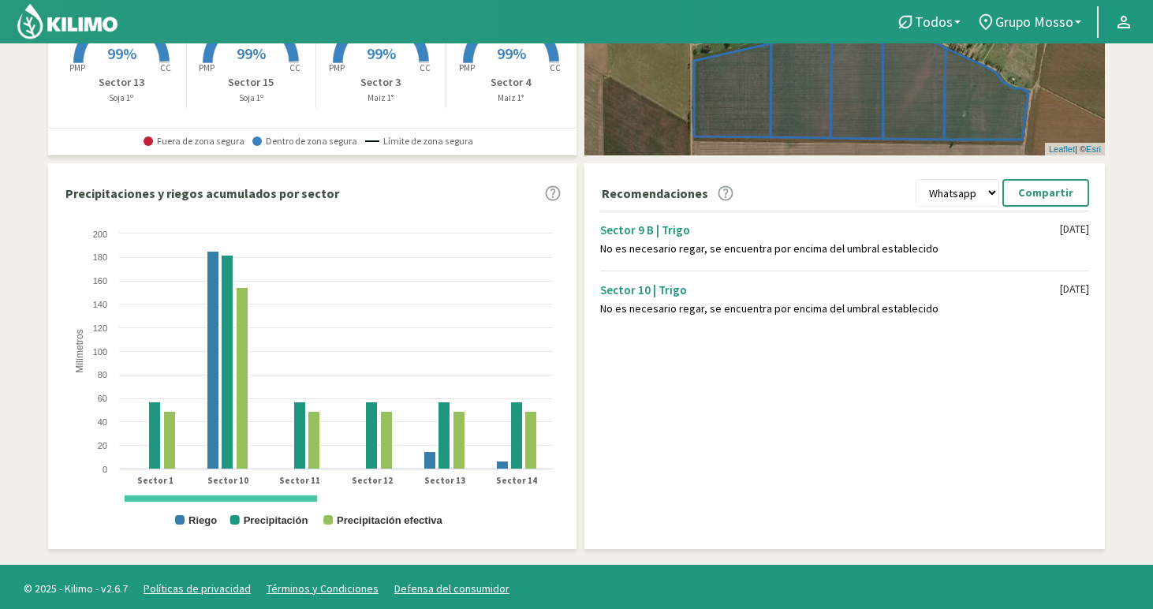
scroll to position [342, 0]
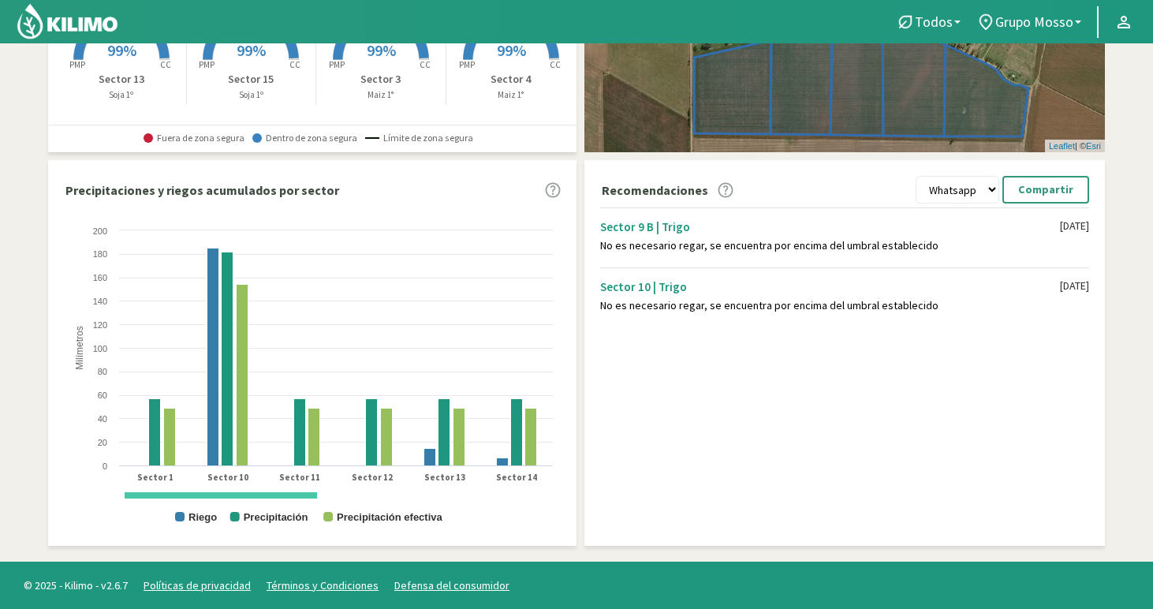
drag, startPoint x: 272, startPoint y: 498, endPoint x: 418, endPoint y: 518, distance: 147.2
click at [431, 518] on icon "Created with Highcharts 9.2.2 Milímetros Riego Precipitación Precipitación efec…" at bounding box center [312, 379] width 497 height 315
drag, startPoint x: 304, startPoint y: 496, endPoint x: 222, endPoint y: 474, distance: 84.1
click at [225, 473] on icon "Created with Highcharts 9.2.2 Milímetros Riego Precipitación Precipitación efec…" at bounding box center [312, 379] width 497 height 315
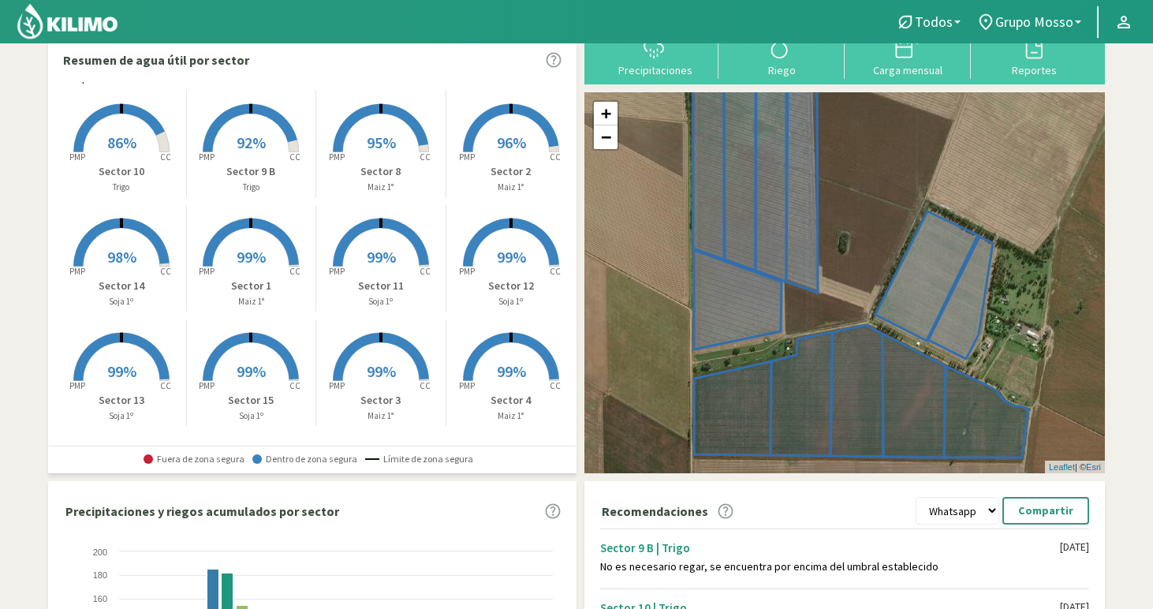
scroll to position [0, 0]
